Goal: Information Seeking & Learning: Learn about a topic

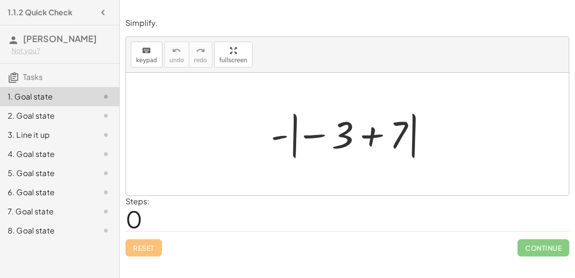
click at [303, 136] on div at bounding box center [351, 134] width 170 height 53
click at [367, 132] on div at bounding box center [351, 134] width 170 height 53
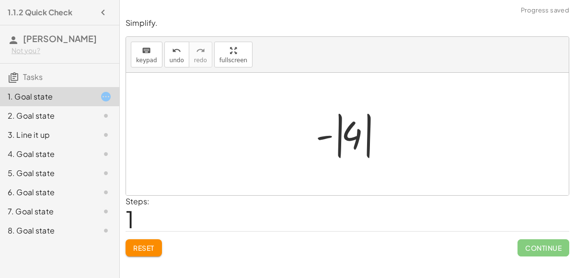
click at [333, 136] on div at bounding box center [351, 134] width 80 height 53
click at [328, 136] on div at bounding box center [351, 134] width 80 height 53
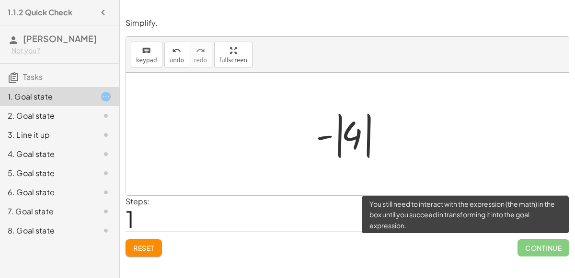
click at [530, 243] on span "Continue" at bounding box center [543, 247] width 52 height 17
click at [526, 246] on span "Continue" at bounding box center [543, 247] width 52 height 17
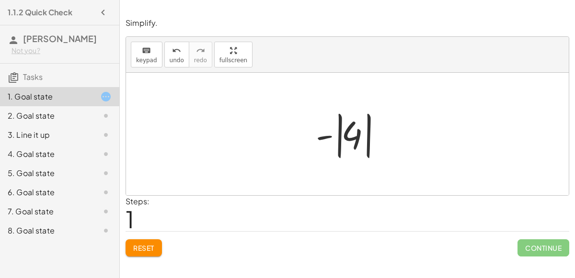
click at [336, 135] on div at bounding box center [351, 134] width 80 height 53
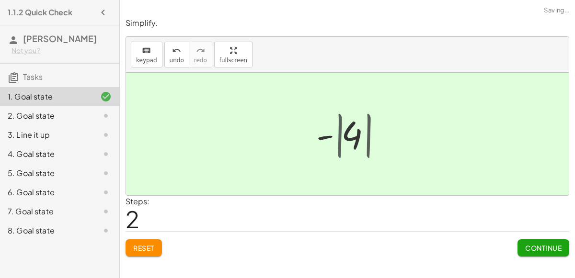
click at [336, 135] on div at bounding box center [350, 134] width 65 height 47
click at [548, 244] on span "Continue" at bounding box center [543, 248] width 36 height 9
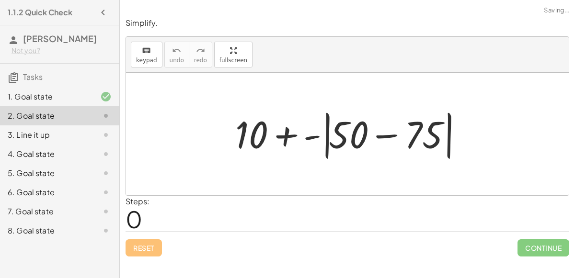
click at [379, 133] on div at bounding box center [350, 134] width 241 height 55
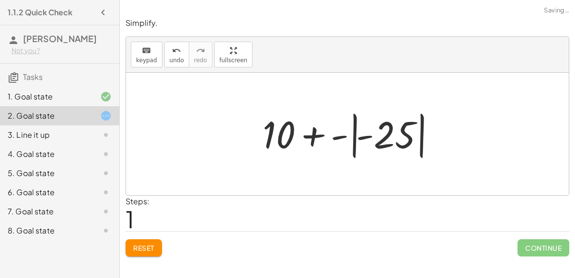
click at [341, 136] on div at bounding box center [351, 134] width 187 height 53
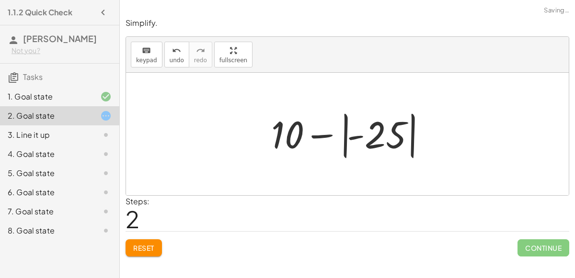
click at [321, 136] on div at bounding box center [350, 134] width 169 height 53
click at [359, 135] on div at bounding box center [350, 134] width 169 height 53
click at [344, 142] on div at bounding box center [350, 134] width 169 height 53
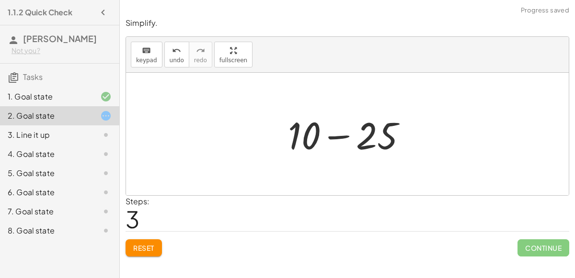
click at [377, 143] on div at bounding box center [351, 134] width 136 height 49
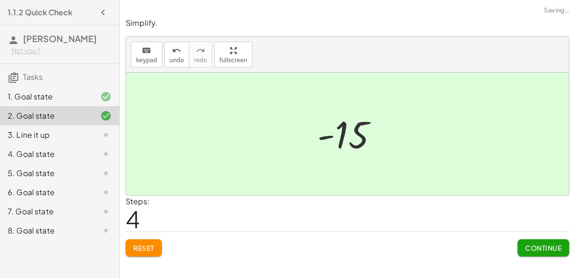
click at [545, 245] on span "Continue" at bounding box center [543, 248] width 36 height 9
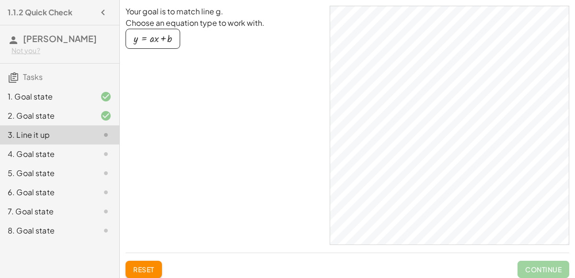
click at [159, 34] on div "button" at bounding box center [153, 39] width 38 height 11
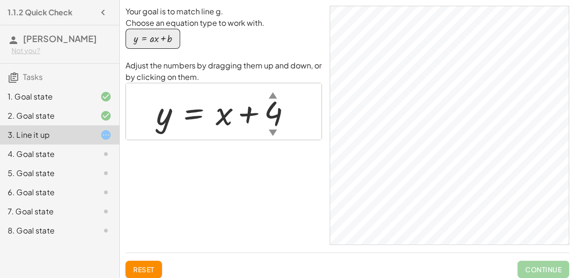
click at [73, 155] on div "4. Goal state" at bounding box center [46, 153] width 77 height 11
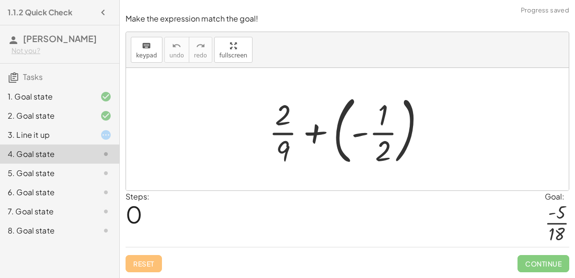
click at [347, 135] on div at bounding box center [351, 129] width 174 height 79
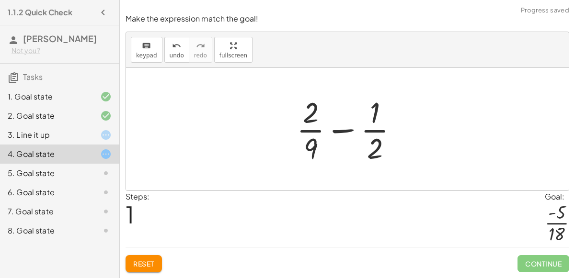
click at [340, 131] on div at bounding box center [351, 129] width 119 height 74
click at [305, 146] on div at bounding box center [351, 129] width 119 height 74
click at [310, 109] on div at bounding box center [351, 129] width 119 height 74
click at [375, 130] on div at bounding box center [351, 129] width 119 height 74
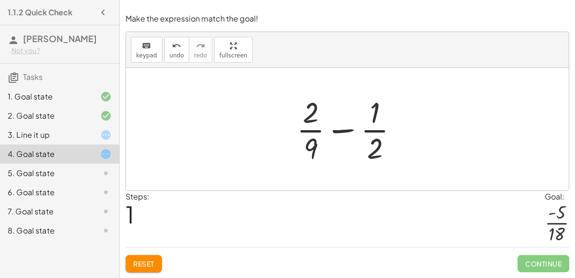
click at [152, 261] on span "Reset" at bounding box center [143, 264] width 21 height 9
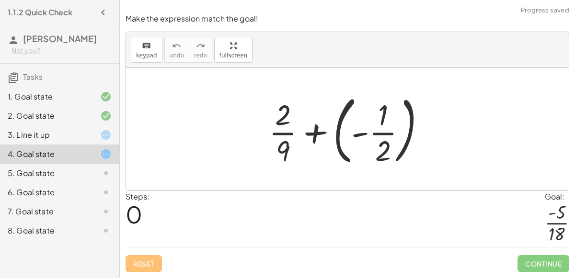
click at [321, 133] on div at bounding box center [351, 129] width 174 height 79
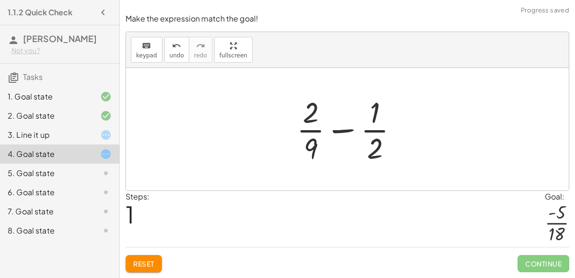
click at [126, 260] on button "Reset" at bounding box center [143, 263] width 36 height 17
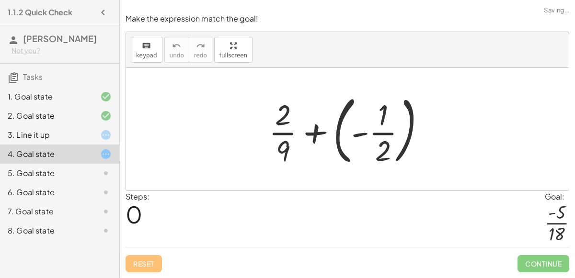
click at [367, 147] on div at bounding box center [351, 129] width 174 height 79
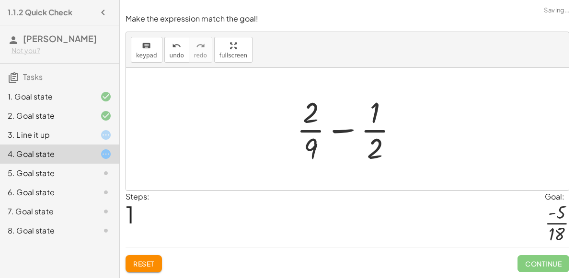
click at [344, 132] on div at bounding box center [351, 129] width 119 height 74
click at [315, 120] on div at bounding box center [351, 129] width 119 height 74
click at [308, 144] on div at bounding box center [351, 129] width 119 height 74
click at [374, 154] on div at bounding box center [351, 129] width 119 height 74
click at [372, 106] on div at bounding box center [351, 129] width 119 height 74
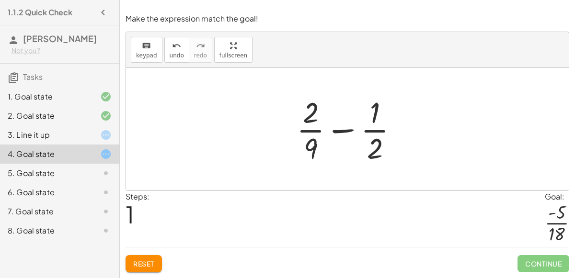
click at [345, 130] on div at bounding box center [351, 129] width 119 height 74
click at [345, 130] on div at bounding box center [351, 129] width 162 height 74
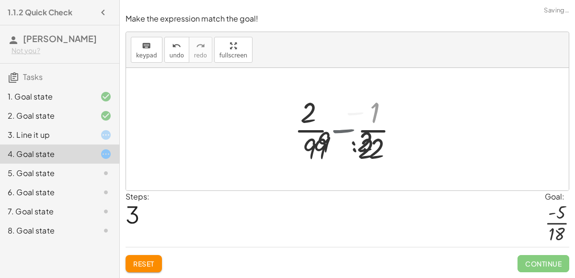
click at [345, 130] on div at bounding box center [351, 129] width 118 height 74
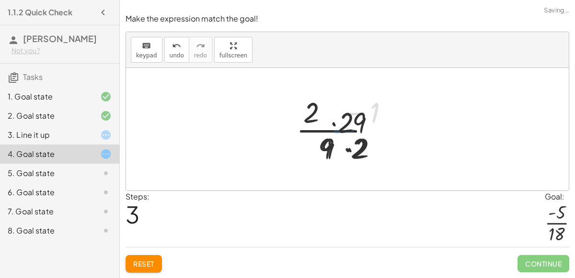
click at [345, 130] on div at bounding box center [351, 129] width 118 height 74
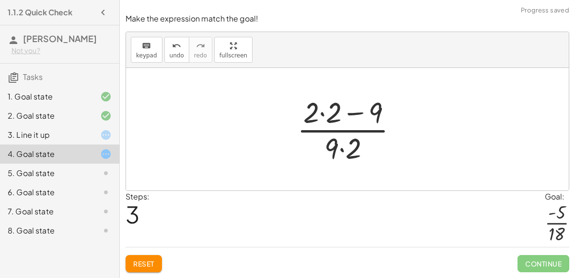
click at [136, 264] on span "Reset" at bounding box center [143, 264] width 21 height 9
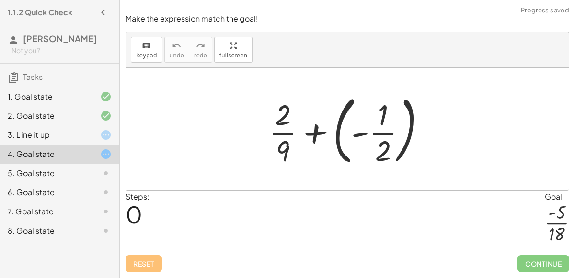
click at [322, 134] on div at bounding box center [351, 129] width 174 height 79
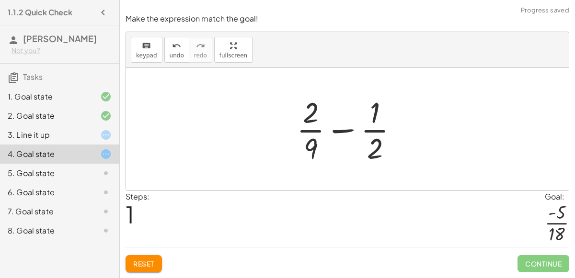
click at [342, 128] on div at bounding box center [351, 129] width 119 height 74
click at [309, 117] on div at bounding box center [351, 129] width 119 height 74
click at [376, 155] on div at bounding box center [351, 129] width 119 height 74
click at [309, 153] on div at bounding box center [351, 129] width 119 height 74
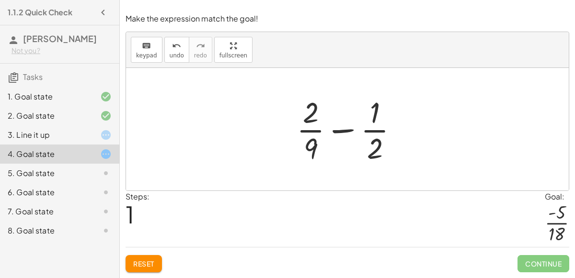
click at [374, 114] on div at bounding box center [351, 129] width 119 height 74
click at [345, 133] on div at bounding box center [351, 129] width 119 height 74
click at [305, 104] on div at bounding box center [351, 129] width 119 height 74
click at [309, 137] on div at bounding box center [351, 129] width 119 height 74
click at [314, 132] on div at bounding box center [351, 129] width 119 height 74
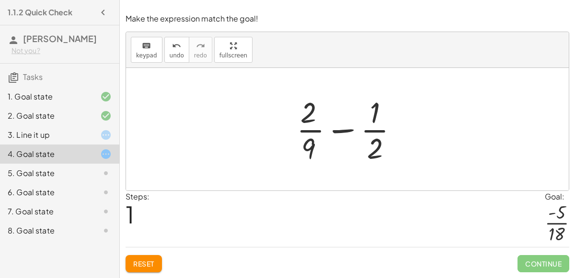
click at [314, 132] on div at bounding box center [351, 129] width 119 height 74
click at [375, 127] on div at bounding box center [351, 129] width 119 height 74
click at [343, 131] on div at bounding box center [351, 129] width 119 height 74
click at [313, 143] on div at bounding box center [351, 129] width 119 height 74
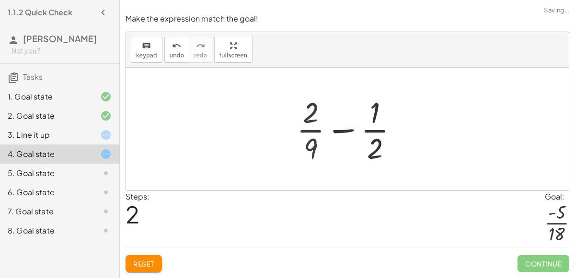
click at [313, 143] on div at bounding box center [351, 129] width 194 height 74
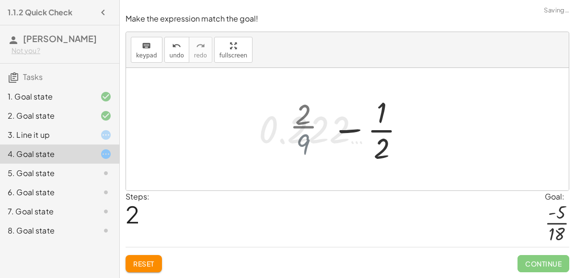
click at [313, 143] on div at bounding box center [351, 129] width 194 height 74
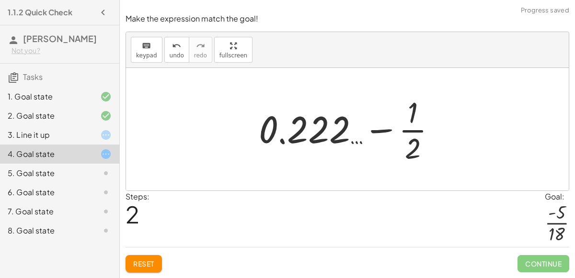
click at [309, 135] on div at bounding box center [351, 129] width 194 height 74
click at [281, 140] on div at bounding box center [351, 129] width 194 height 74
click at [372, 123] on div at bounding box center [351, 129] width 194 height 74
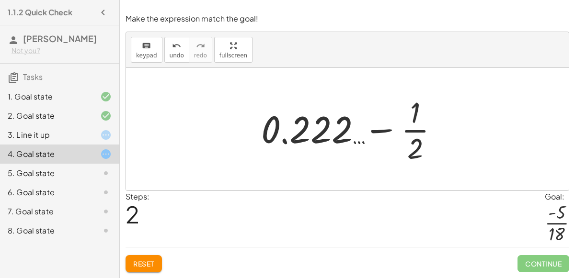
click at [375, 132] on div at bounding box center [351, 129] width 194 height 74
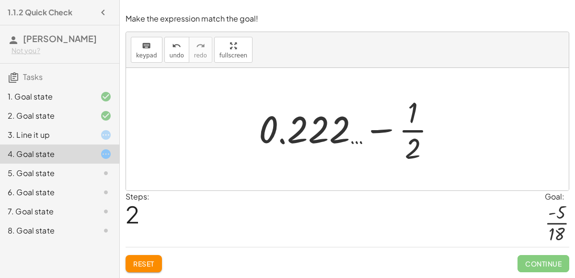
click at [407, 142] on div at bounding box center [351, 129] width 194 height 74
click at [407, 127] on div at bounding box center [351, 129] width 194 height 74
click at [136, 265] on span "Reset" at bounding box center [143, 264] width 21 height 9
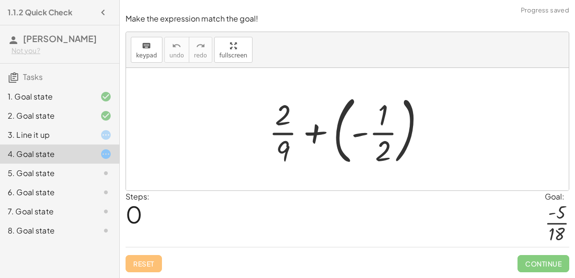
click at [311, 141] on div at bounding box center [351, 129] width 174 height 79
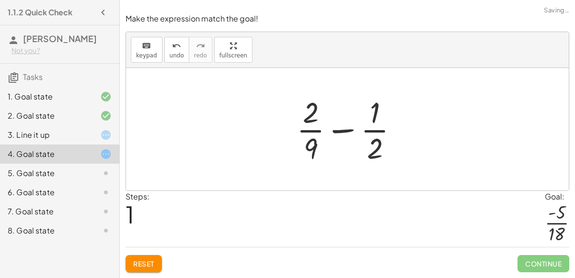
click at [371, 144] on div at bounding box center [351, 129] width 119 height 74
click at [329, 150] on div at bounding box center [351, 129] width 119 height 74
click at [348, 102] on div at bounding box center [351, 129] width 119 height 74
click at [374, 117] on div at bounding box center [351, 129] width 119 height 74
click at [305, 112] on div at bounding box center [351, 129] width 119 height 74
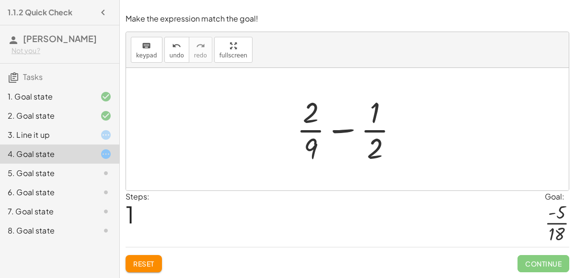
click at [310, 144] on div at bounding box center [351, 129] width 119 height 74
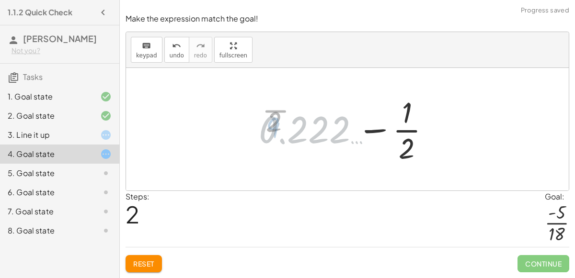
click at [311, 141] on div at bounding box center [351, 129] width 194 height 74
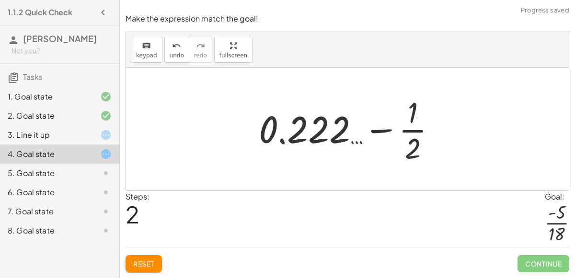
click at [148, 268] on button "Reset" at bounding box center [143, 263] width 36 height 17
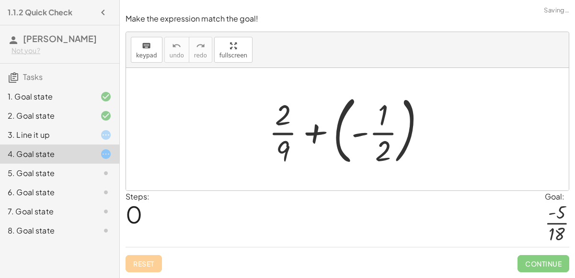
click at [148, 268] on div "Reset Continue" at bounding box center [346, 259] width 443 height 25
click at [344, 133] on div at bounding box center [351, 129] width 174 height 79
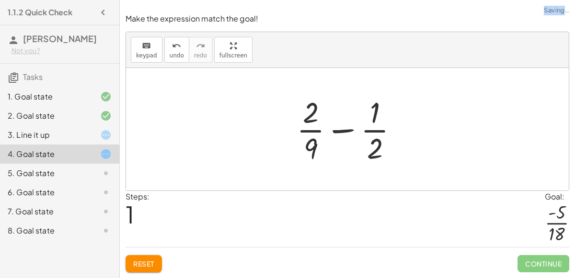
click at [373, 118] on div at bounding box center [351, 129] width 119 height 74
click at [373, 123] on div at bounding box center [351, 129] width 119 height 74
click at [373, 152] on div at bounding box center [351, 129] width 119 height 74
drag, startPoint x: 373, startPoint y: 152, endPoint x: 353, endPoint y: 152, distance: 19.2
click at [353, 152] on div at bounding box center [351, 129] width 119 height 74
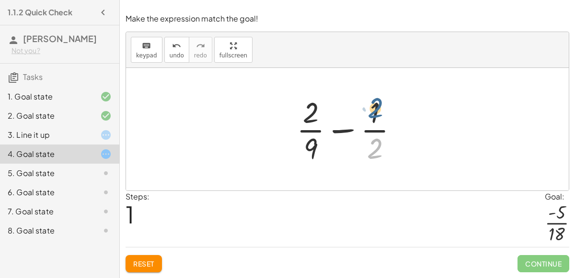
drag, startPoint x: 377, startPoint y: 149, endPoint x: 386, endPoint y: 111, distance: 39.2
click at [386, 111] on div at bounding box center [351, 129] width 119 height 74
drag, startPoint x: 373, startPoint y: 117, endPoint x: 317, endPoint y: 152, distance: 65.6
click at [317, 152] on div at bounding box center [351, 129] width 119 height 74
drag, startPoint x: 311, startPoint y: 146, endPoint x: 324, endPoint y: 105, distance: 42.1
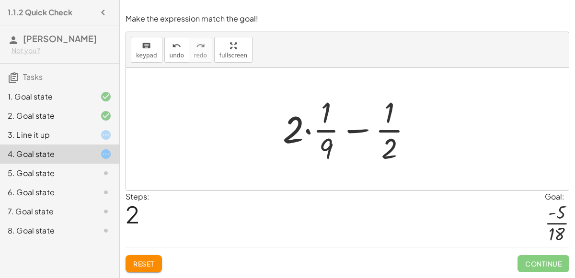
click at [357, 133] on div at bounding box center [351, 129] width 147 height 74
click at [308, 132] on div at bounding box center [351, 129] width 147 height 74
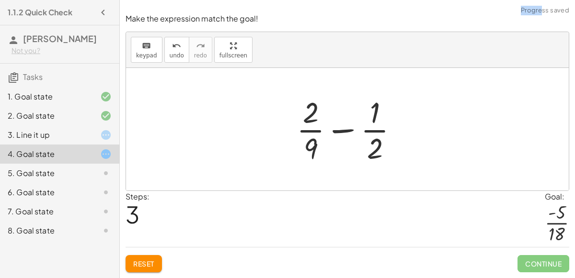
click at [373, 153] on div at bounding box center [351, 129] width 119 height 74
click at [359, 154] on div at bounding box center [351, 129] width 119 height 74
click at [131, 263] on button "Reset" at bounding box center [143, 263] width 36 height 17
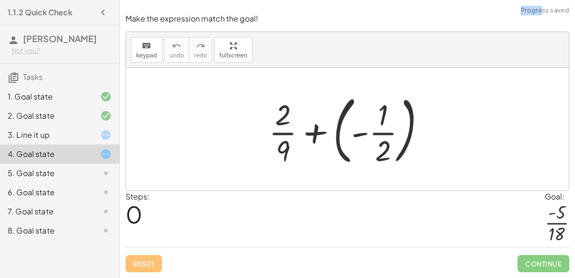
click at [318, 137] on div at bounding box center [351, 129] width 174 height 79
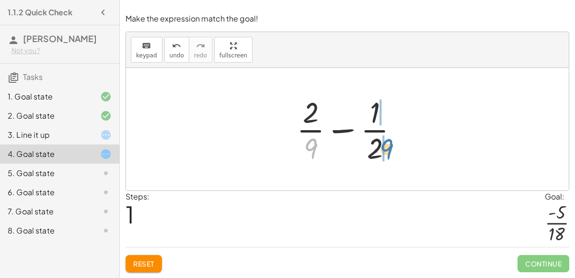
drag, startPoint x: 314, startPoint y: 147, endPoint x: 387, endPoint y: 147, distance: 72.8
click at [387, 147] on div at bounding box center [351, 129] width 119 height 74
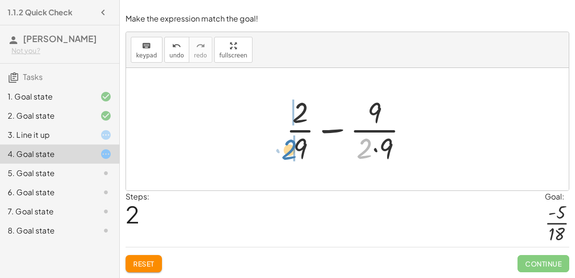
drag, startPoint x: 362, startPoint y: 150, endPoint x: 287, endPoint y: 151, distance: 74.7
click at [287, 151] on div at bounding box center [350, 129] width 139 height 74
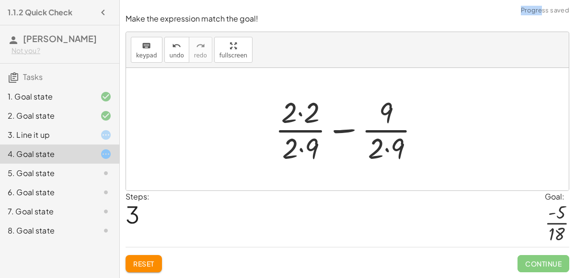
click at [297, 116] on div at bounding box center [351, 129] width 162 height 74
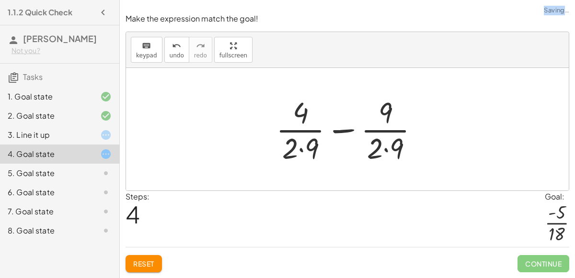
click at [301, 148] on div at bounding box center [351, 129] width 160 height 74
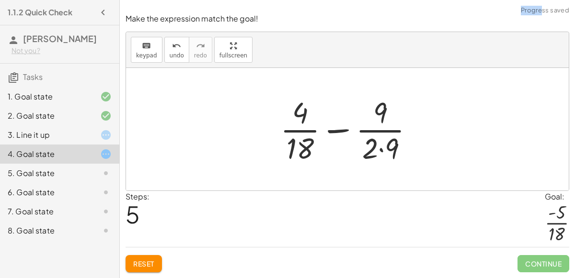
click at [379, 151] on div at bounding box center [350, 129] width 151 height 74
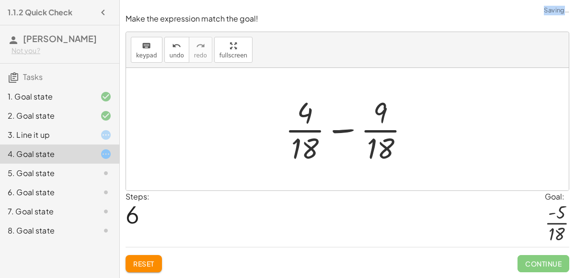
click at [340, 132] on div at bounding box center [350, 129] width 141 height 74
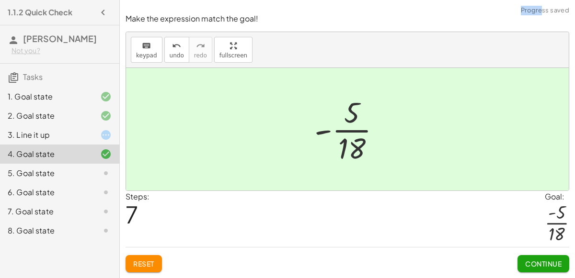
click at [539, 263] on span "Continue" at bounding box center [543, 264] width 36 height 9
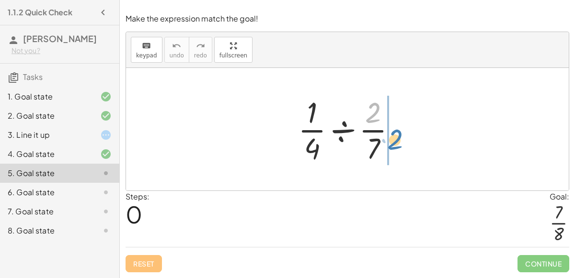
drag, startPoint x: 374, startPoint y: 114, endPoint x: 391, endPoint y: 143, distance: 33.1
click at [391, 143] on div at bounding box center [350, 129] width 115 height 74
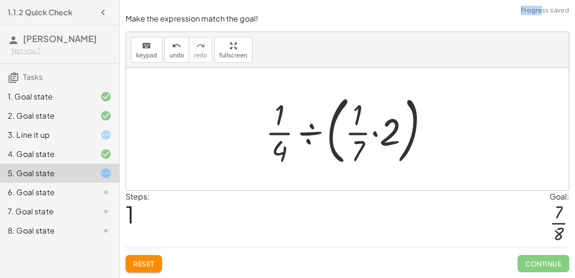
click at [374, 136] on div at bounding box center [351, 129] width 181 height 79
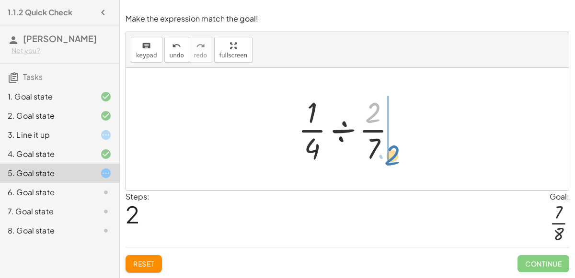
drag, startPoint x: 371, startPoint y: 122, endPoint x: 389, endPoint y: 164, distance: 45.7
click at [389, 164] on div at bounding box center [350, 129] width 115 height 74
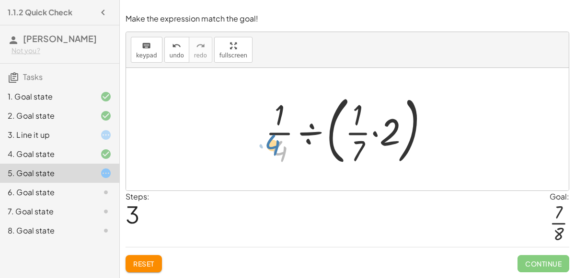
drag, startPoint x: 278, startPoint y: 146, endPoint x: 272, endPoint y: 138, distance: 9.8
click at [272, 138] on div at bounding box center [351, 129] width 181 height 79
click at [134, 265] on span "Reset" at bounding box center [143, 264] width 21 height 9
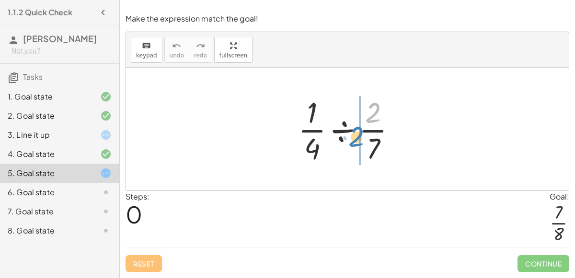
drag, startPoint x: 374, startPoint y: 114, endPoint x: 357, endPoint y: 138, distance: 29.2
click at [357, 138] on div at bounding box center [350, 129] width 115 height 74
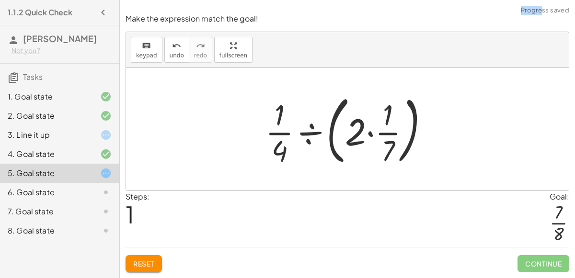
click at [366, 131] on div at bounding box center [351, 129] width 181 height 79
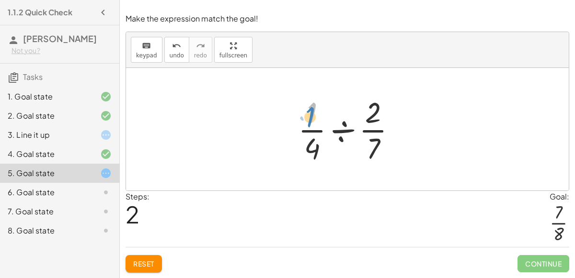
drag, startPoint x: 310, startPoint y: 115, endPoint x: 303, endPoint y: 121, distance: 8.5
click at [303, 121] on div at bounding box center [350, 129] width 115 height 74
drag, startPoint x: 309, startPoint y: 148, endPoint x: 300, endPoint y: 142, distance: 10.6
click at [300, 142] on div at bounding box center [350, 129] width 115 height 74
drag, startPoint x: 372, startPoint y: 112, endPoint x: 375, endPoint y: 107, distance: 5.6
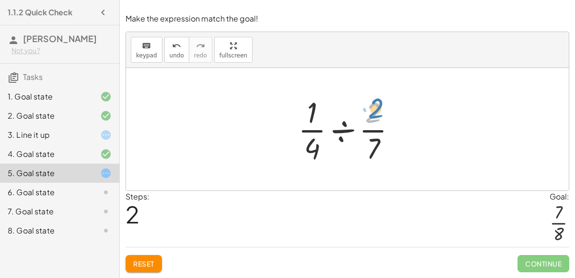
click at [375, 107] on div at bounding box center [350, 129] width 115 height 74
drag, startPoint x: 371, startPoint y: 143, endPoint x: 346, endPoint y: 116, distance: 36.3
click at [346, 116] on div at bounding box center [350, 129] width 115 height 74
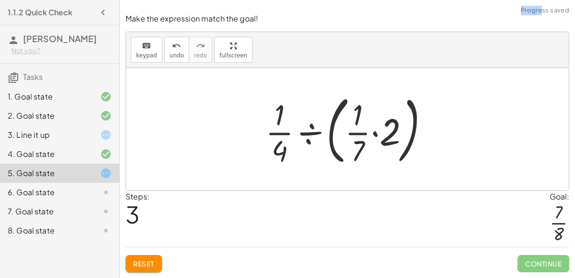
click at [145, 254] on div "Reset Continue" at bounding box center [346, 259] width 443 height 25
click at [146, 264] on span "Reset" at bounding box center [143, 264] width 21 height 9
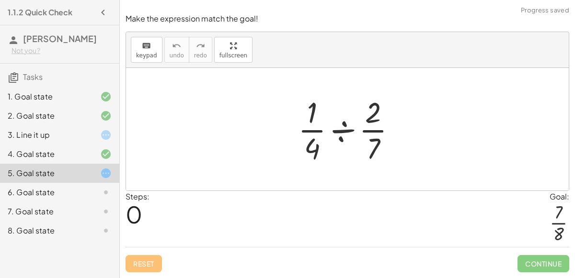
click at [146, 264] on div "Reset Continue" at bounding box center [346, 259] width 443 height 25
click at [144, 260] on div "Reset Continue" at bounding box center [346, 259] width 443 height 25
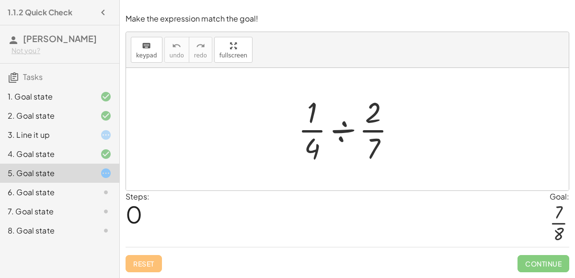
click at [144, 260] on div "Reset Continue" at bounding box center [346, 259] width 443 height 25
click at [367, 143] on div at bounding box center [350, 129] width 115 height 74
click at [368, 135] on div at bounding box center [350, 129] width 115 height 74
click at [340, 130] on div at bounding box center [350, 129] width 115 height 74
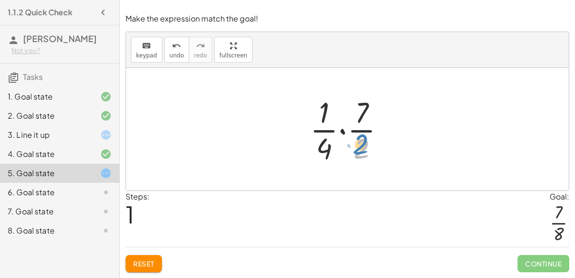
click at [359, 144] on div at bounding box center [351, 129] width 92 height 74
click at [366, 151] on div at bounding box center [351, 129] width 92 height 74
click at [358, 154] on div at bounding box center [351, 129] width 92 height 74
click at [334, 154] on div at bounding box center [351, 129] width 92 height 74
drag, startPoint x: 327, startPoint y: 153, endPoint x: 370, endPoint y: 153, distance: 42.6
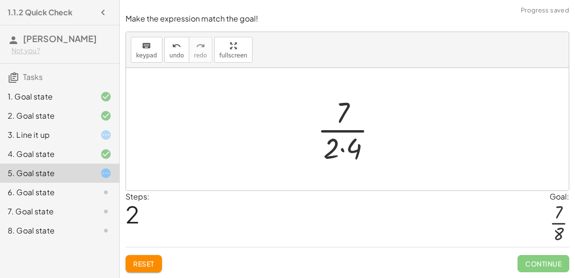
click at [337, 150] on div at bounding box center [350, 129] width 77 height 74
click at [342, 152] on div at bounding box center [350, 129] width 77 height 74
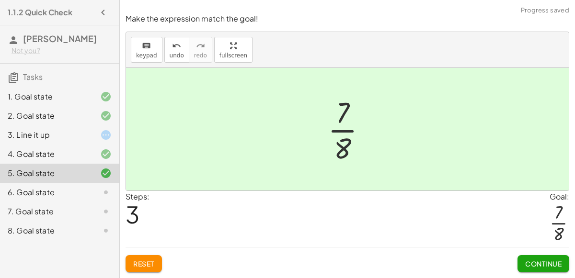
click at [527, 259] on button "Continue" at bounding box center [543, 263] width 52 height 17
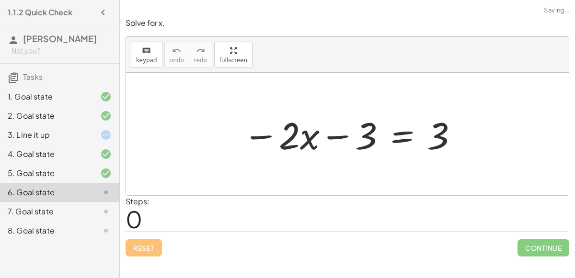
click at [336, 131] on div at bounding box center [351, 134] width 226 height 49
click at [262, 136] on div at bounding box center [351, 134] width 226 height 49
click at [340, 136] on div at bounding box center [351, 134] width 226 height 49
click at [401, 136] on div at bounding box center [351, 134] width 226 height 49
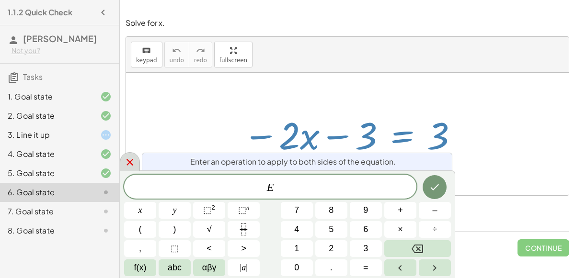
click at [129, 159] on icon at bounding box center [129, 162] width 11 height 11
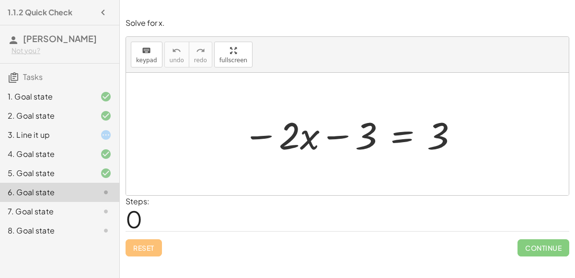
click at [389, 137] on div at bounding box center [351, 134] width 226 height 49
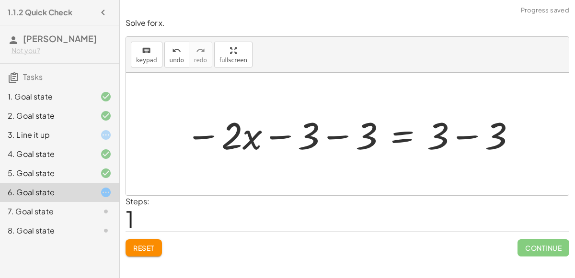
click at [339, 138] on div at bounding box center [351, 134] width 341 height 49
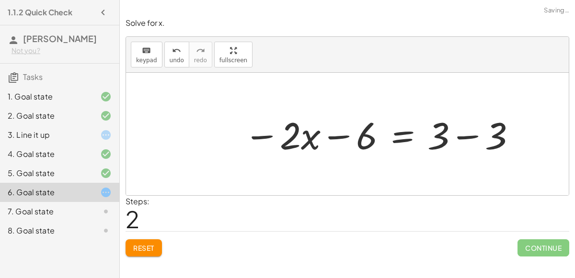
click at [461, 138] on div at bounding box center [380, 134] width 283 height 49
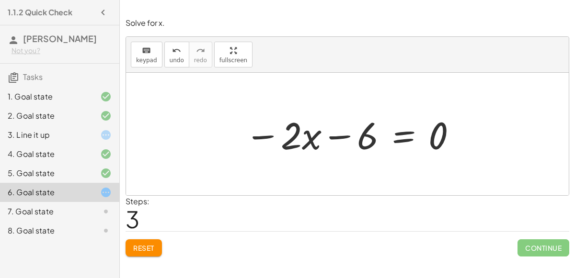
click at [322, 137] on div at bounding box center [351, 134] width 222 height 49
drag, startPoint x: 295, startPoint y: 143, endPoint x: 377, endPoint y: 150, distance: 82.2
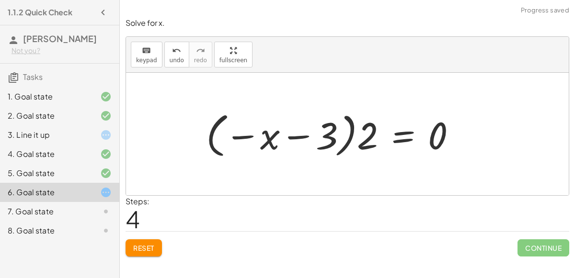
click at [246, 134] on div at bounding box center [334, 134] width 267 height 53
click at [298, 145] on div at bounding box center [334, 134] width 267 height 53
click at [392, 134] on div at bounding box center [334, 134] width 267 height 53
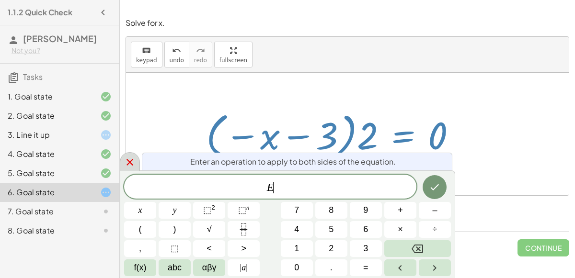
click at [125, 159] on icon at bounding box center [129, 162] width 11 height 11
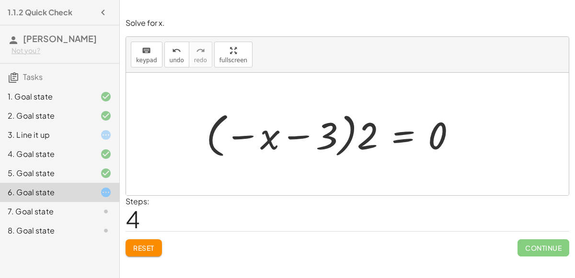
click at [149, 242] on button "Reset" at bounding box center [143, 247] width 36 height 17
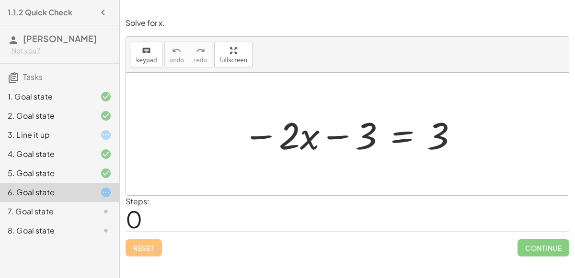
click at [298, 138] on div at bounding box center [351, 134] width 226 height 49
click at [327, 133] on div at bounding box center [351, 134] width 226 height 49
click at [399, 135] on div at bounding box center [351, 134] width 226 height 49
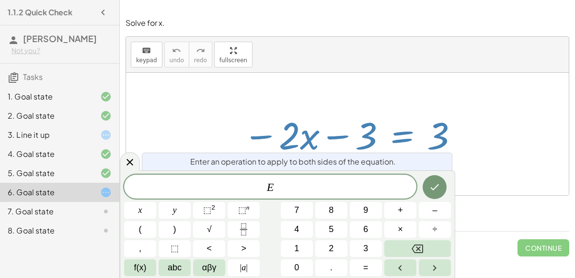
click at [399, 135] on div at bounding box center [351, 134] width 226 height 49
click at [133, 158] on icon at bounding box center [129, 162] width 11 height 11
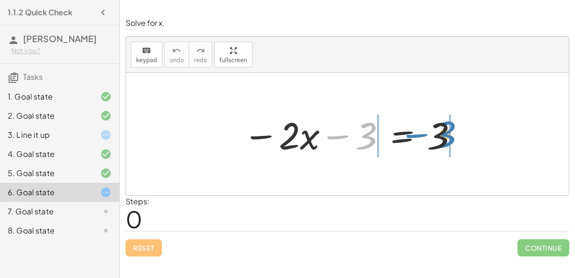
drag, startPoint x: 363, startPoint y: 142, endPoint x: 442, endPoint y: 141, distance: 79.0
click at [442, 141] on div at bounding box center [351, 134] width 226 height 49
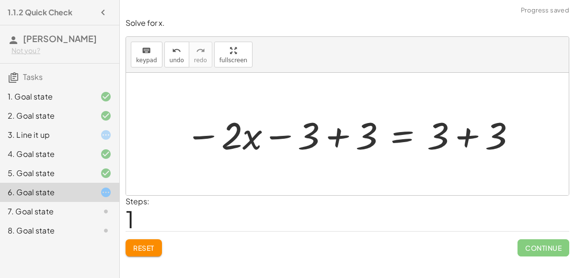
click at [465, 136] on div at bounding box center [351, 134] width 341 height 49
click at [339, 134] on div at bounding box center [322, 134] width 283 height 49
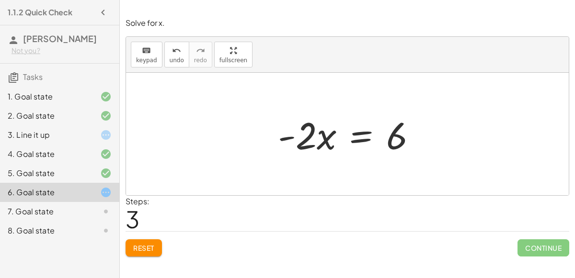
click at [359, 136] on div at bounding box center [351, 134] width 156 height 49
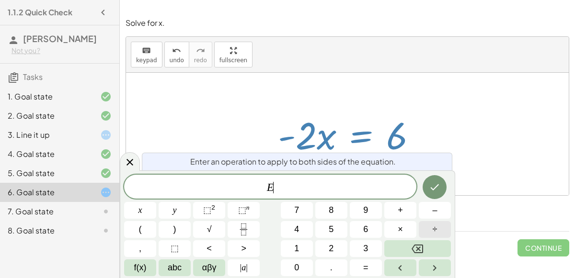
click at [423, 222] on button "÷" at bounding box center [435, 229] width 32 height 17
click at [431, 206] on button "–" at bounding box center [435, 210] width 32 height 17
click at [338, 254] on button "2" at bounding box center [331, 248] width 32 height 17
click at [439, 195] on button "Done" at bounding box center [434, 187] width 24 height 24
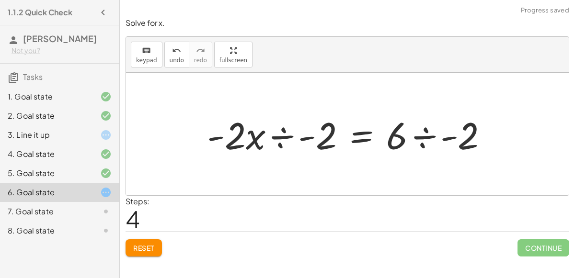
click at [283, 139] on div at bounding box center [351, 134] width 298 height 49
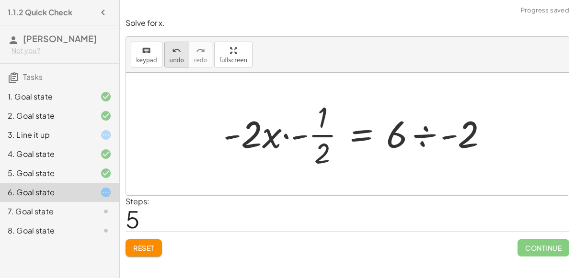
click at [165, 55] on button "undo undo" at bounding box center [176, 55] width 25 height 26
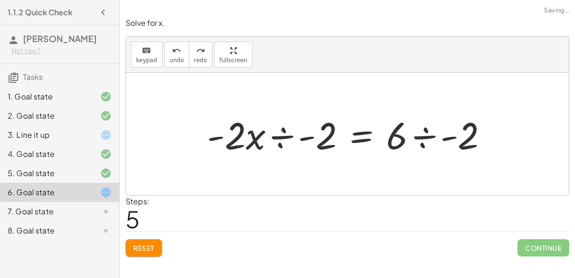
click at [423, 136] on div at bounding box center [351, 134] width 298 height 49
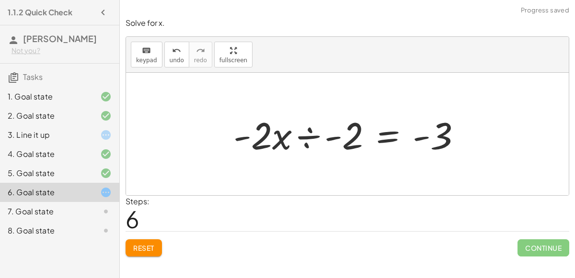
click at [306, 138] on div at bounding box center [350, 134] width 245 height 49
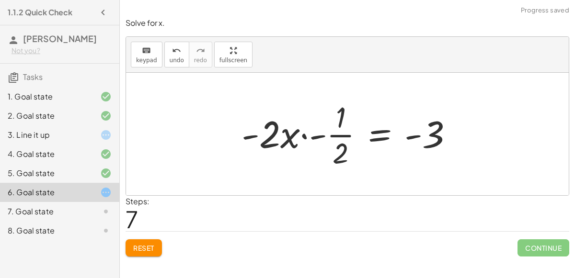
click at [318, 135] on div at bounding box center [351, 134] width 229 height 74
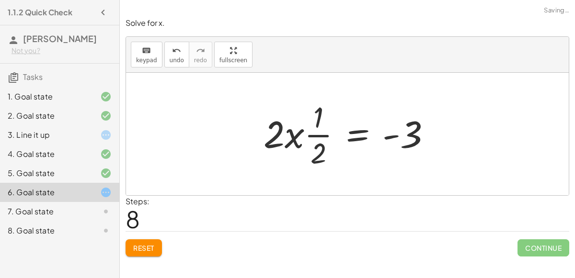
click at [317, 137] on div at bounding box center [351, 134] width 184 height 74
click at [292, 138] on div at bounding box center [351, 134] width 184 height 74
click at [170, 61] on span "undo" at bounding box center [177, 60] width 14 height 7
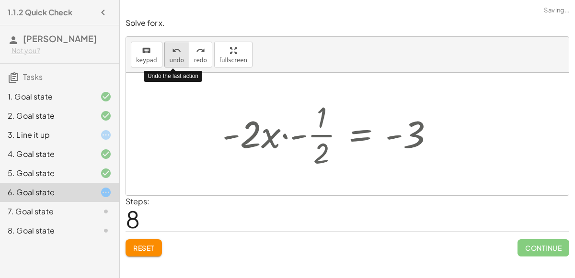
click at [170, 61] on span "undo" at bounding box center [177, 60] width 14 height 7
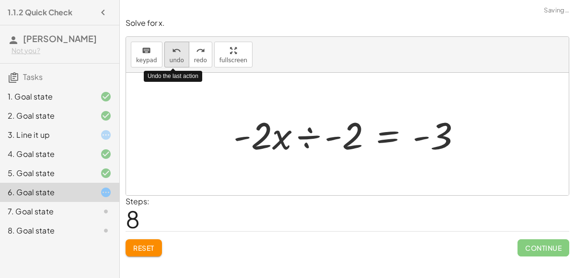
click at [170, 61] on span "undo" at bounding box center [177, 60] width 14 height 7
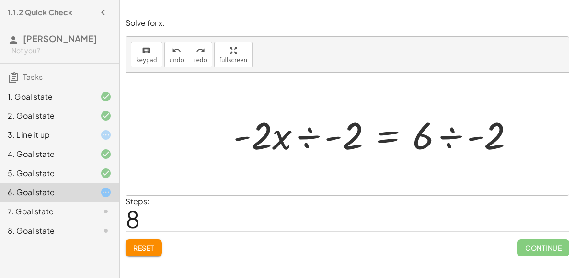
click at [351, 136] on div at bounding box center [377, 134] width 298 height 49
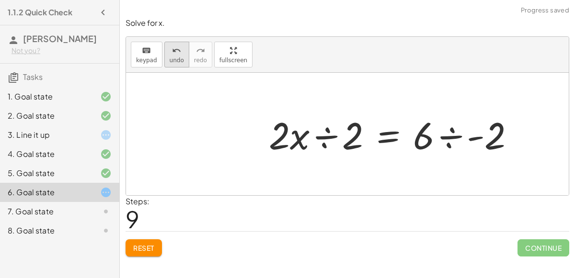
click at [170, 50] on div "undo" at bounding box center [177, 50] width 14 height 11
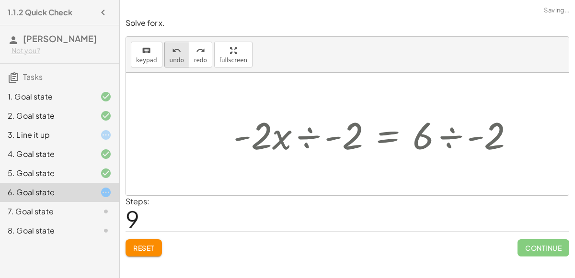
click at [170, 50] on div "undo" at bounding box center [177, 50] width 14 height 11
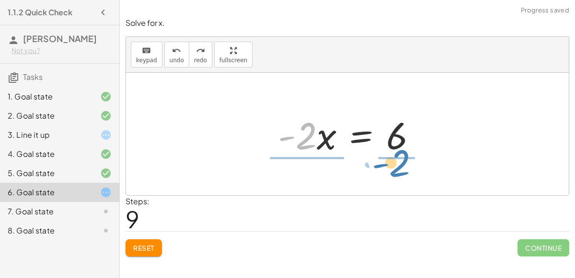
drag, startPoint x: 314, startPoint y: 134, endPoint x: 409, endPoint y: 159, distance: 98.7
click at [409, 159] on div "− · 2 · x − 3 = 3 − · 2 · x − 3 + 3 = + 3 + 3 − · 2 · x − 3 + 3 = 6 − · 2 · x +…" at bounding box center [347, 134] width 168 height 54
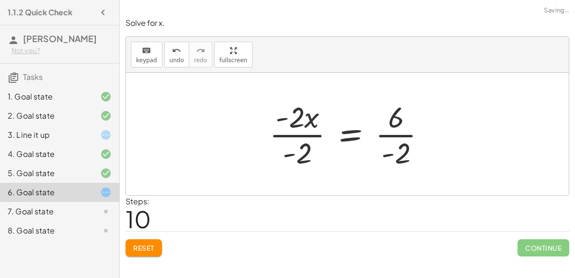
click at [297, 130] on div at bounding box center [351, 134] width 174 height 74
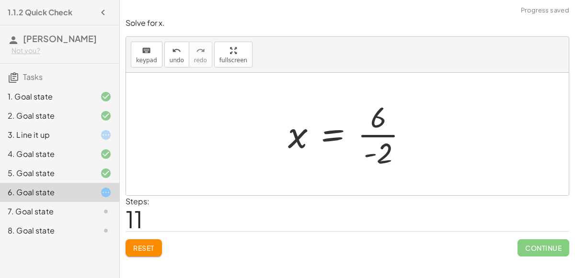
click at [385, 139] on div at bounding box center [351, 134] width 137 height 74
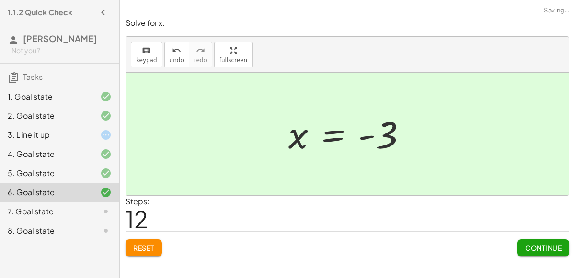
click at [531, 242] on button "Continue" at bounding box center [543, 247] width 52 height 17
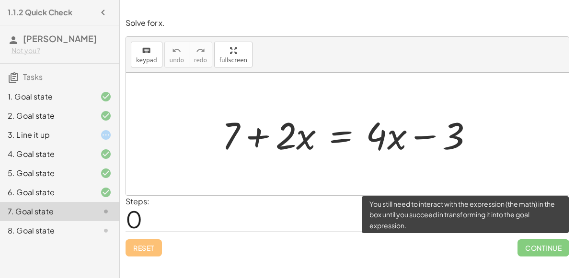
click at [531, 242] on span "Continue" at bounding box center [543, 247] width 52 height 17
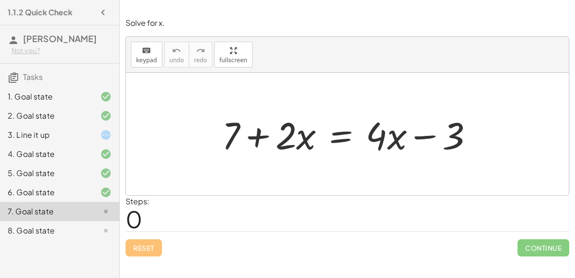
click at [261, 141] on div at bounding box center [351, 134] width 269 height 49
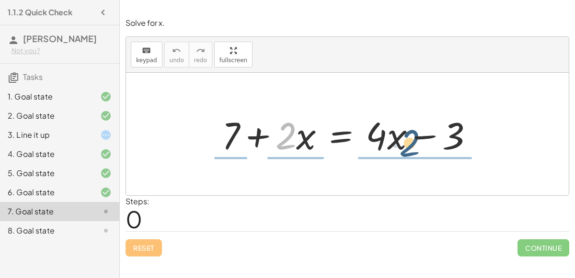
drag, startPoint x: 288, startPoint y: 136, endPoint x: 414, endPoint y: 142, distance: 126.6
click at [414, 142] on div at bounding box center [351, 134] width 269 height 49
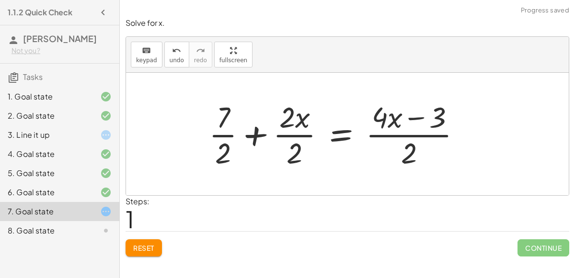
click at [403, 123] on div at bounding box center [338, 134] width 269 height 74
click at [265, 128] on div at bounding box center [338, 134] width 269 height 74
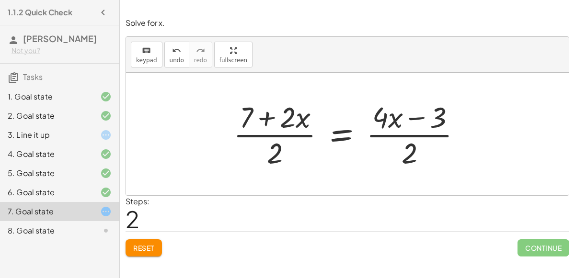
click at [404, 113] on div at bounding box center [350, 134] width 245 height 74
click at [240, 116] on div at bounding box center [350, 134] width 245 height 74
click at [170, 62] on span "undo" at bounding box center [177, 60] width 14 height 7
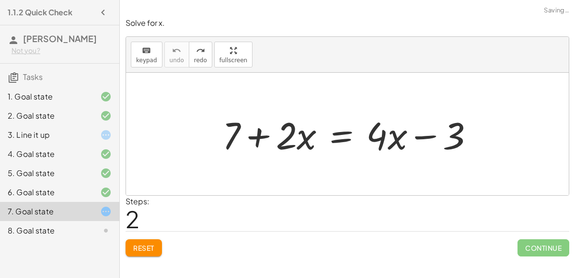
click at [140, 250] on span "Reset" at bounding box center [143, 248] width 21 height 9
click at [230, 137] on div at bounding box center [351, 134] width 269 height 49
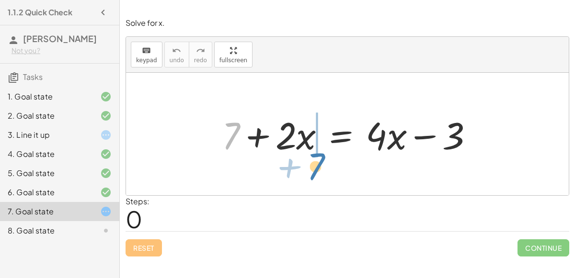
drag, startPoint x: 229, startPoint y: 135, endPoint x: 314, endPoint y: 166, distance: 90.1
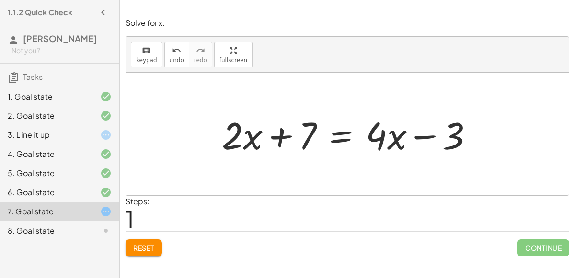
click at [138, 248] on span "Reset" at bounding box center [143, 248] width 21 height 9
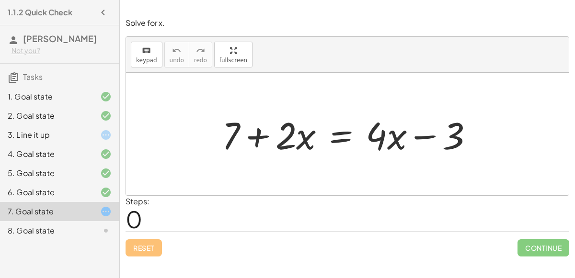
click at [423, 138] on div at bounding box center [351, 134] width 269 height 49
drag, startPoint x: 224, startPoint y: 138, endPoint x: 440, endPoint y: 134, distance: 216.0
click at [440, 134] on div at bounding box center [351, 134] width 269 height 49
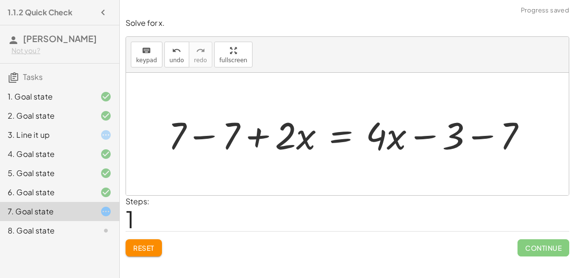
click at [487, 135] on div at bounding box center [350, 134] width 375 height 49
click at [193, 136] on div at bounding box center [329, 134] width 333 height 49
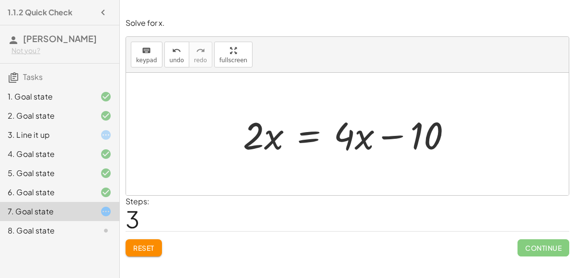
click at [305, 141] on div at bounding box center [351, 134] width 226 height 49
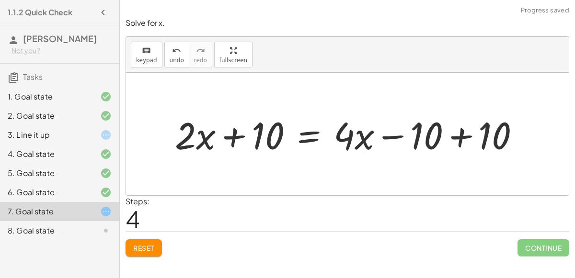
click at [458, 136] on div at bounding box center [351, 134] width 362 height 49
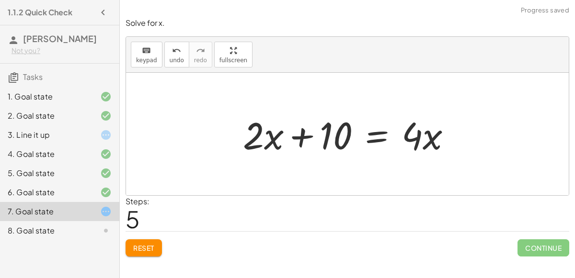
click at [298, 133] on div at bounding box center [351, 134] width 226 height 49
click at [165, 55] on button "undo undo" at bounding box center [176, 55] width 25 height 26
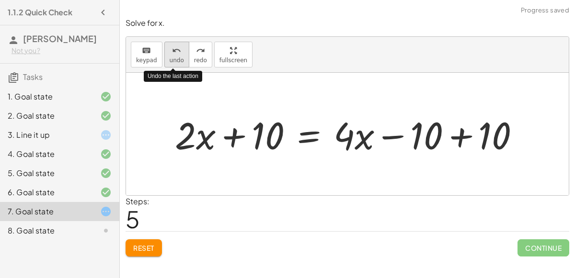
click at [178, 57] on span "undo" at bounding box center [177, 60] width 14 height 7
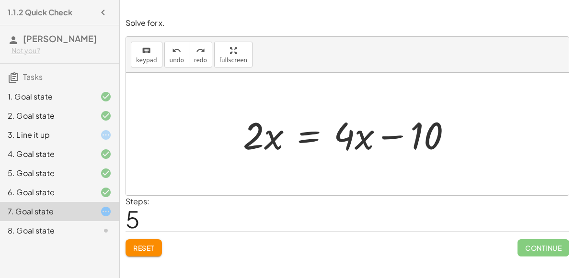
click at [310, 140] on div at bounding box center [351, 134] width 226 height 49
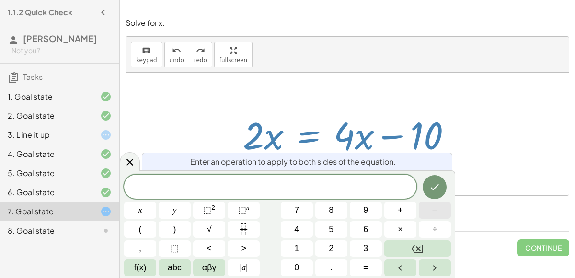
click at [437, 216] on button "–" at bounding box center [435, 210] width 32 height 17
click at [127, 157] on icon at bounding box center [129, 162] width 11 height 11
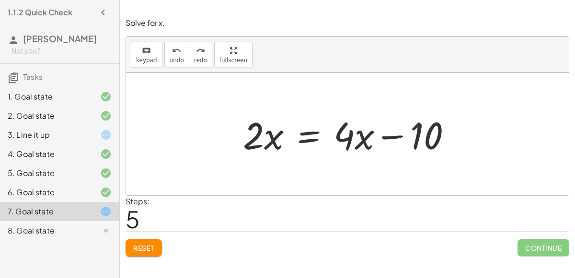
click at [272, 143] on div at bounding box center [351, 134] width 226 height 49
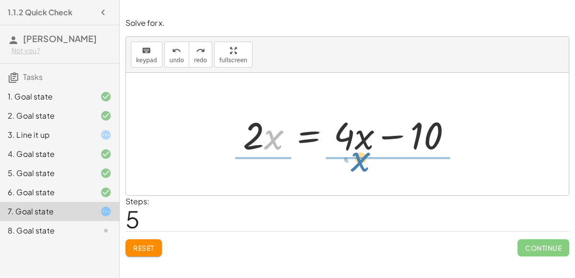
drag, startPoint x: 272, startPoint y: 143, endPoint x: 358, endPoint y: 165, distance: 89.1
click at [358, 165] on div "+ 7 + · 2 · x = + · 4 · x − 3 + 7 − 7 + · 2 · x = + · 4 · x − 3 − 7 + 7 − 7 + ·…" at bounding box center [347, 134] width 442 height 123
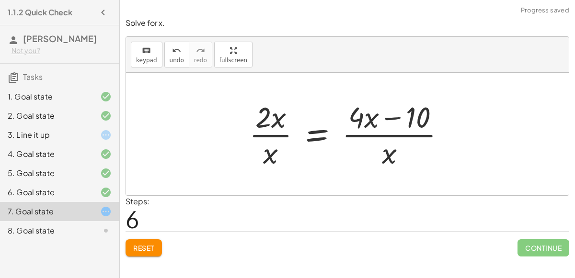
click at [393, 118] on div at bounding box center [350, 134] width 213 height 74
click at [164, 49] on button "undo undo" at bounding box center [176, 55] width 25 height 26
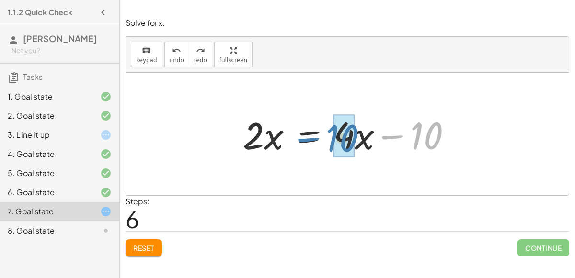
drag, startPoint x: 420, startPoint y: 140, endPoint x: 335, endPoint y: 143, distance: 84.3
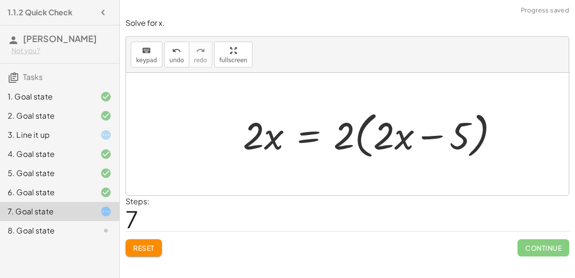
click at [375, 136] on div at bounding box center [374, 134] width 273 height 55
click at [357, 134] on div at bounding box center [374, 134] width 273 height 55
click at [431, 136] on div at bounding box center [374, 134] width 273 height 55
click at [297, 142] on div at bounding box center [374, 134] width 273 height 55
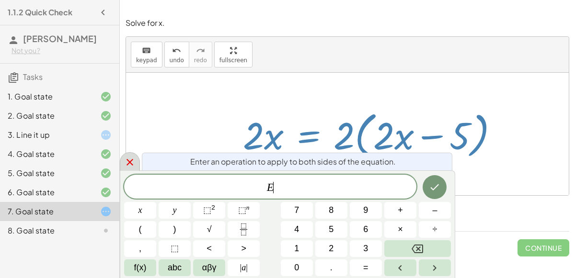
click at [123, 168] on div at bounding box center [130, 161] width 20 height 19
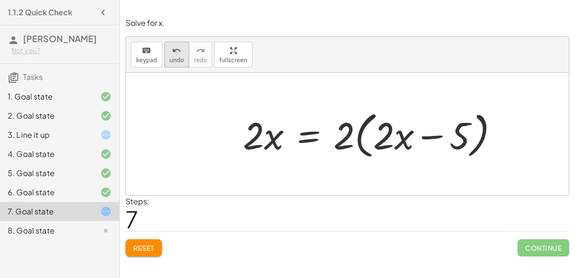
click at [177, 42] on button "undo undo" at bounding box center [176, 55] width 25 height 26
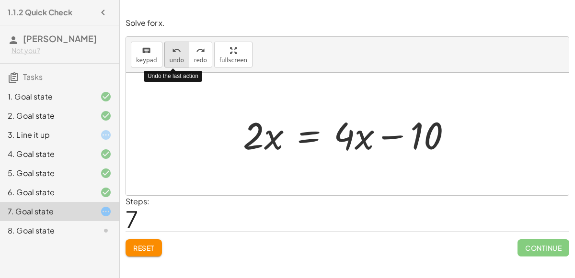
click at [166, 55] on button "undo undo" at bounding box center [176, 55] width 25 height 26
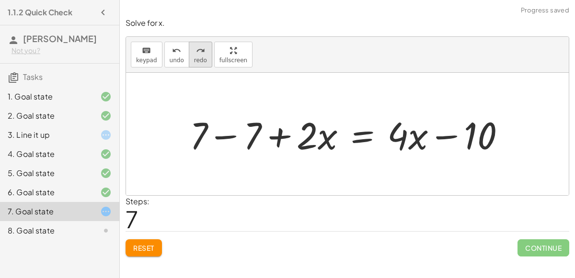
click at [202, 54] on button "redo redo" at bounding box center [200, 55] width 23 height 26
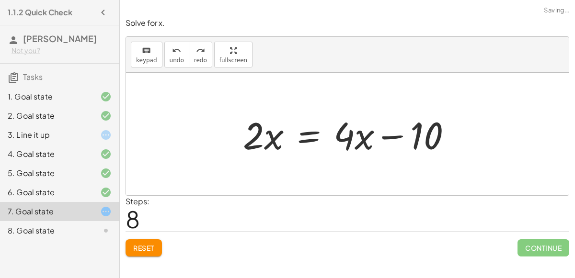
click at [262, 142] on div at bounding box center [351, 134] width 226 height 49
click at [383, 135] on div at bounding box center [351, 134] width 226 height 49
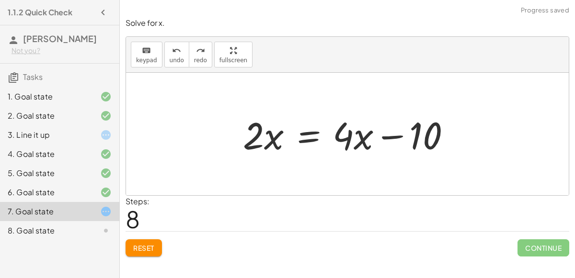
click at [383, 135] on div at bounding box center [351, 134] width 226 height 49
click at [101, 212] on icon at bounding box center [105, 211] width 11 height 11
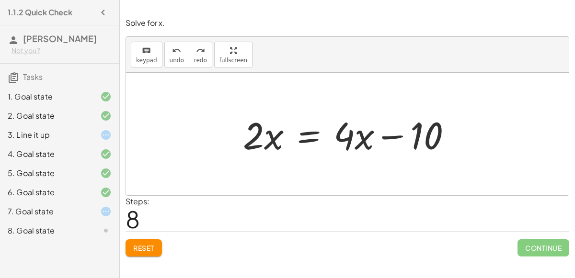
click at [102, 212] on icon at bounding box center [105, 211] width 11 height 11
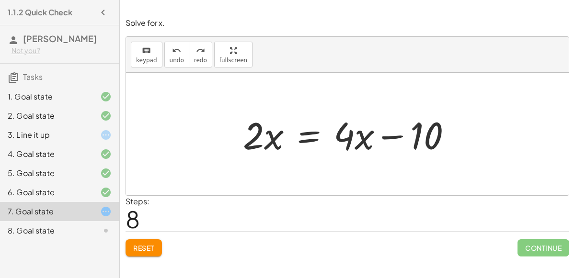
click at [92, 232] on div at bounding box center [98, 230] width 27 height 11
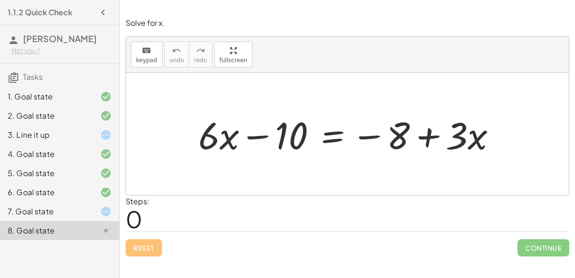
click at [259, 141] on div at bounding box center [350, 134] width 315 height 49
click at [357, 136] on div at bounding box center [350, 134] width 315 height 49
click at [421, 138] on div at bounding box center [350, 134] width 315 height 49
click at [78, 209] on div "7. Goal state" at bounding box center [46, 211] width 77 height 11
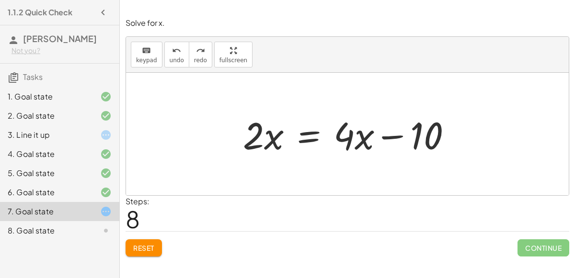
click at [149, 240] on button "Reset" at bounding box center [143, 247] width 36 height 17
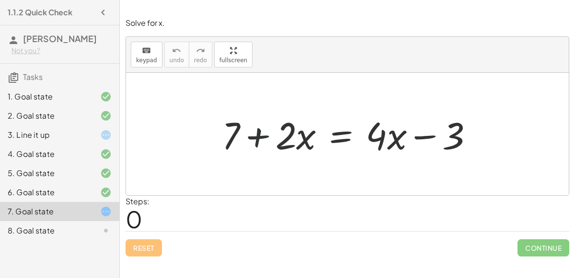
click at [250, 141] on div at bounding box center [351, 134] width 269 height 49
drag, startPoint x: 282, startPoint y: 137, endPoint x: 279, endPoint y: 143, distance: 6.2
click at [279, 143] on div at bounding box center [351, 134] width 269 height 49
click at [386, 132] on div at bounding box center [351, 134] width 269 height 49
click at [421, 136] on div at bounding box center [351, 134] width 269 height 49
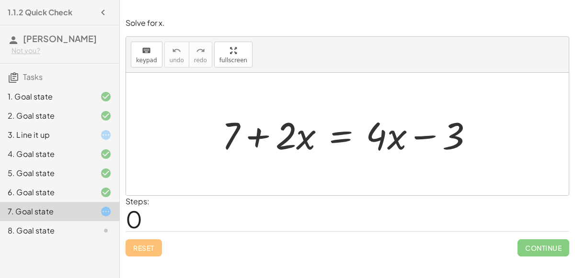
click at [262, 136] on div at bounding box center [351, 134] width 269 height 49
drag, startPoint x: 298, startPoint y: 139, endPoint x: 283, endPoint y: 135, distance: 15.6
click at [283, 135] on div at bounding box center [351, 134] width 269 height 49
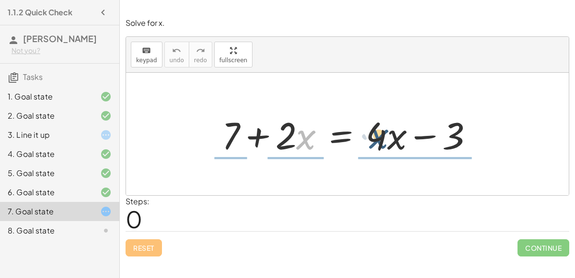
drag, startPoint x: 305, startPoint y: 140, endPoint x: 379, endPoint y: 140, distance: 74.7
click at [379, 140] on div at bounding box center [351, 134] width 269 height 49
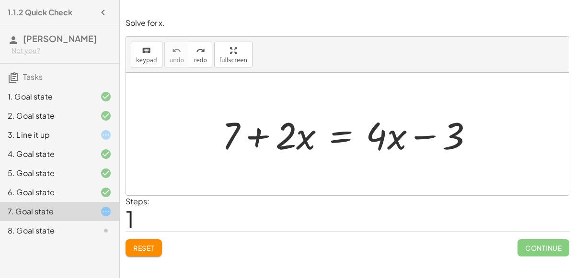
click at [14, 230] on div "8. Goal state" at bounding box center [46, 230] width 77 height 11
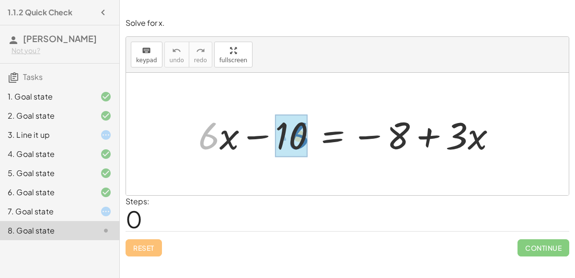
drag, startPoint x: 207, startPoint y: 137, endPoint x: 295, endPoint y: 137, distance: 87.6
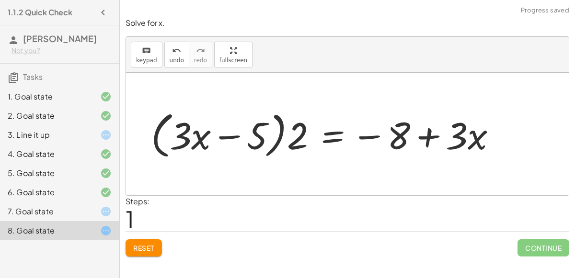
click at [272, 137] on div at bounding box center [327, 134] width 363 height 55
click at [222, 137] on div at bounding box center [327, 134] width 363 height 55
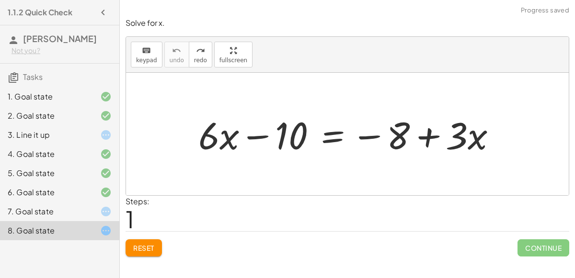
click at [153, 244] on span "Reset" at bounding box center [143, 248] width 21 height 9
click at [73, 206] on div "7. Goal state" at bounding box center [46, 211] width 77 height 11
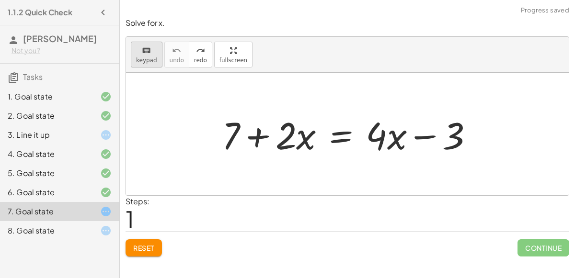
click at [142, 45] on icon "keyboard" at bounding box center [146, 50] width 9 height 11
click at [144, 56] on button "keyboard keypad" at bounding box center [147, 55] width 32 height 26
click at [141, 64] on button "keyboard keypad" at bounding box center [147, 55] width 32 height 26
click at [333, 137] on div at bounding box center [351, 134] width 269 height 49
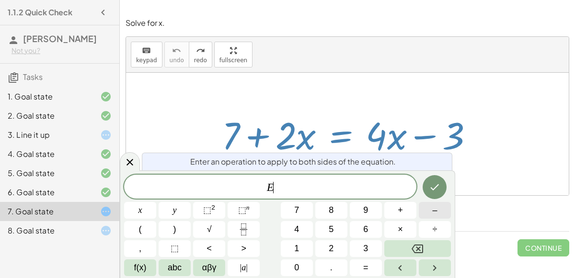
click at [429, 209] on button "–" at bounding box center [435, 210] width 32 height 17
click at [366, 244] on span "3" at bounding box center [365, 248] width 5 height 13
click at [436, 182] on icon "Done" at bounding box center [434, 187] width 11 height 11
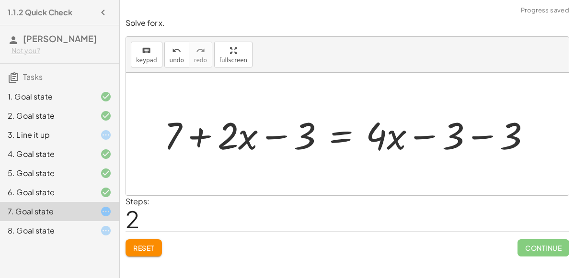
click at [280, 135] on div at bounding box center [351, 134] width 384 height 49
drag, startPoint x: 169, startPoint y: 130, endPoint x: 249, endPoint y: 128, distance: 80.0
click at [249, 128] on div at bounding box center [351, 134] width 384 height 49
click at [270, 131] on div at bounding box center [351, 134] width 384 height 49
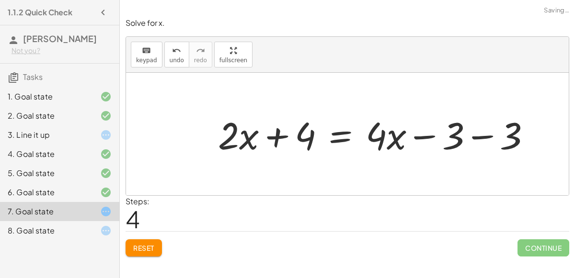
click at [479, 130] on div at bounding box center [378, 134] width 330 height 49
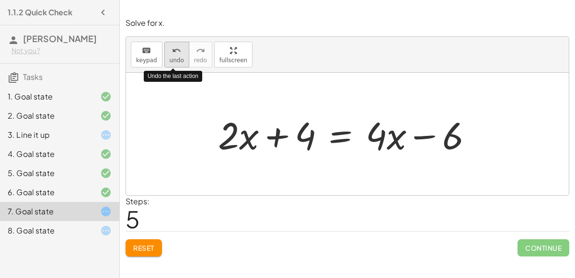
click at [178, 52] on div "undo" at bounding box center [177, 50] width 14 height 11
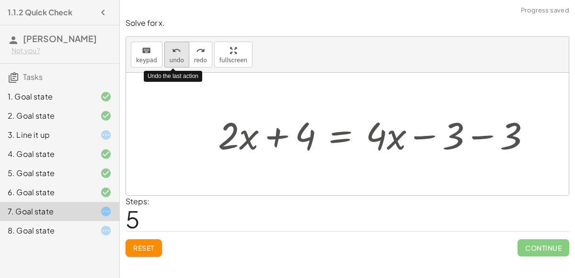
click at [178, 52] on div "undo" at bounding box center [177, 50] width 14 height 11
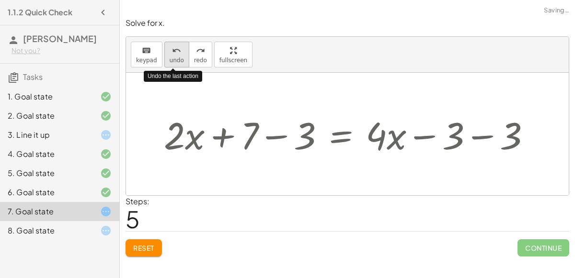
click at [178, 52] on div "undo" at bounding box center [177, 50] width 14 height 11
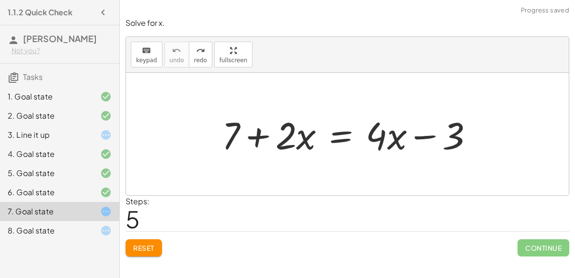
click at [147, 251] on button "Reset" at bounding box center [143, 247] width 36 height 17
click at [344, 129] on div at bounding box center [351, 134] width 269 height 49
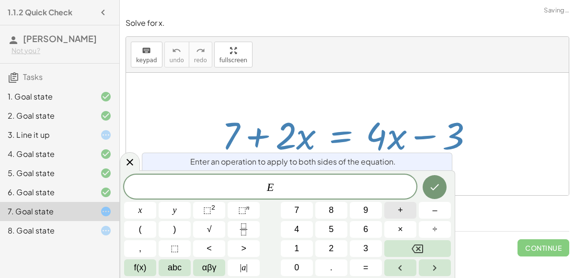
click at [403, 206] on button "+" at bounding box center [400, 210] width 32 height 17
click at [363, 243] on button "3" at bounding box center [366, 248] width 32 height 17
click at [428, 182] on button "Done" at bounding box center [434, 187] width 24 height 24
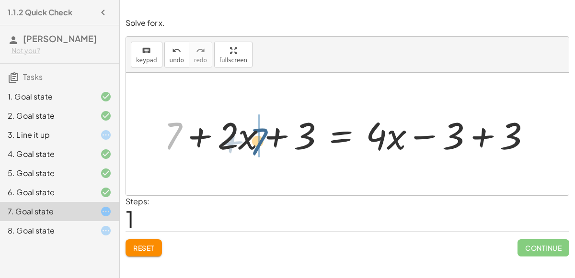
drag, startPoint x: 171, startPoint y: 134, endPoint x: 257, endPoint y: 139, distance: 85.9
click at [257, 139] on div at bounding box center [351, 134] width 384 height 49
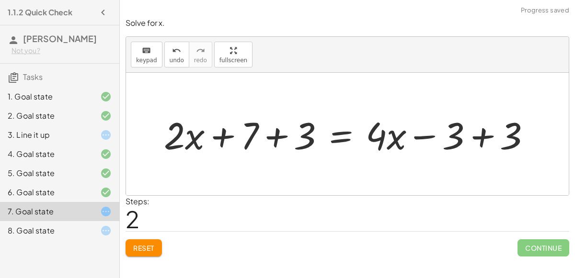
click at [484, 135] on div at bounding box center [351, 134] width 384 height 49
click at [268, 135] on div at bounding box center [293, 134] width 269 height 49
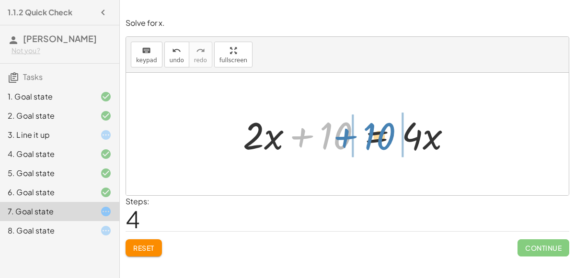
drag, startPoint x: 326, startPoint y: 136, endPoint x: 370, endPoint y: 137, distance: 43.6
click at [370, 137] on div at bounding box center [351, 134] width 226 height 49
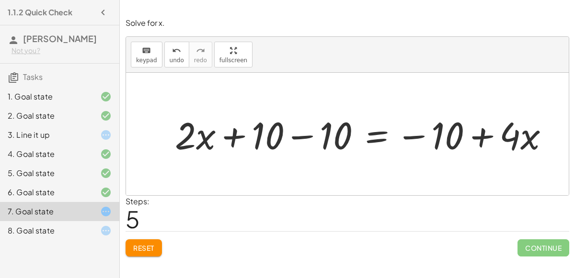
click at [295, 135] on div at bounding box center [366, 134] width 392 height 49
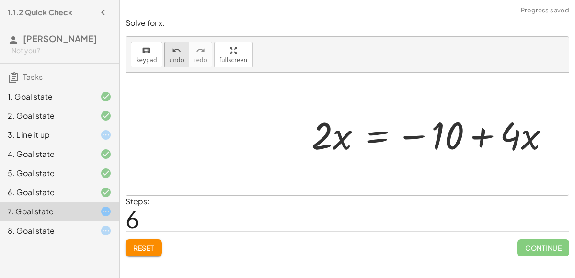
click at [165, 45] on button "undo undo" at bounding box center [176, 55] width 25 height 26
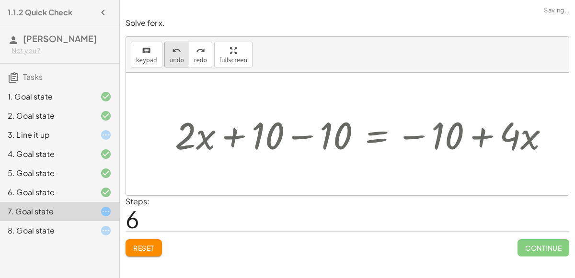
click at [165, 45] on button "undo undo" at bounding box center [176, 55] width 25 height 26
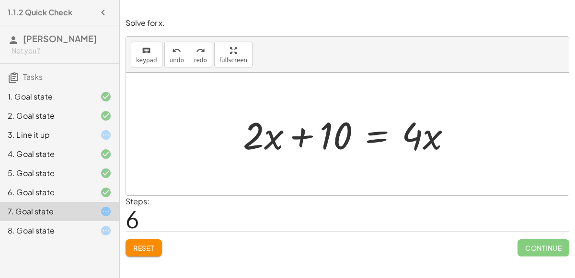
click at [380, 137] on div at bounding box center [351, 134] width 226 height 49
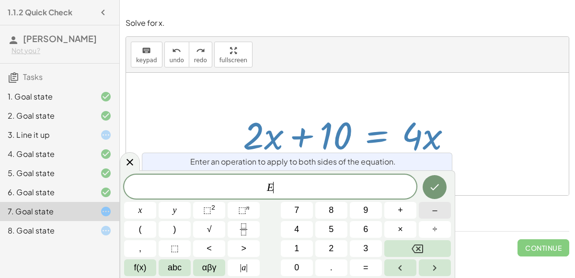
click at [431, 212] on button "–" at bounding box center [435, 210] width 32 height 17
click at [333, 243] on span "2" at bounding box center [331, 248] width 5 height 13
click at [430, 189] on icon "Done" at bounding box center [434, 187] width 11 height 11
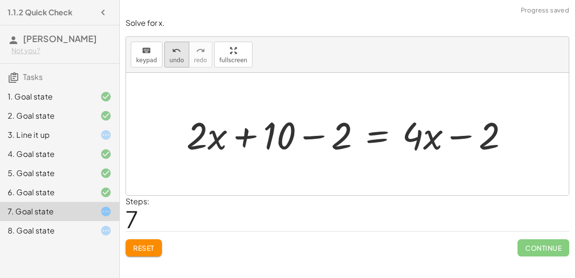
click at [164, 52] on button "undo undo" at bounding box center [176, 55] width 25 height 26
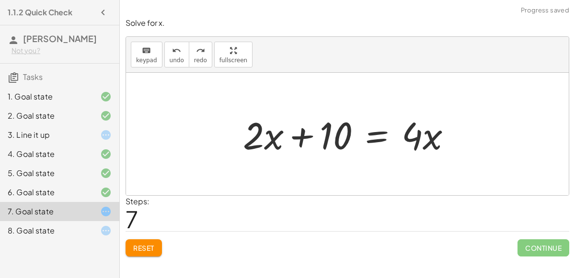
click at [374, 138] on div at bounding box center [351, 134] width 226 height 49
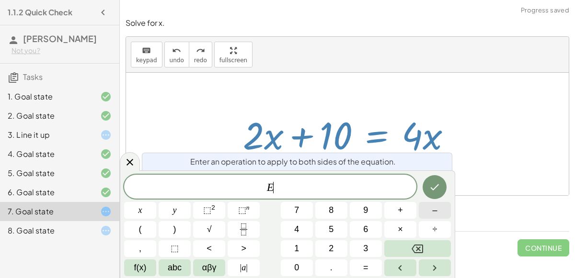
click at [427, 216] on button "–" at bounding box center [435, 210] width 32 height 17
click at [331, 244] on span "2" at bounding box center [331, 248] width 5 height 13
click at [386, 234] on button "×" at bounding box center [400, 229] width 32 height 17
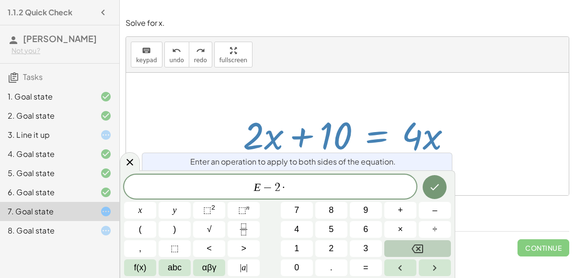
click at [430, 242] on button "Backspace" at bounding box center [417, 248] width 67 height 17
click at [149, 211] on button "x" at bounding box center [140, 210] width 32 height 17
click at [430, 187] on icon "Done" at bounding box center [434, 187] width 11 height 11
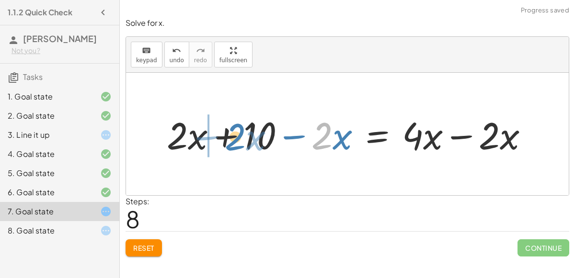
drag, startPoint x: 322, startPoint y: 138, endPoint x: 235, endPoint y: 139, distance: 87.2
click at [235, 139] on div at bounding box center [351, 134] width 379 height 49
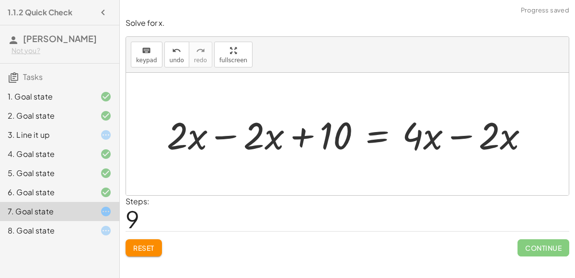
click at [216, 135] on div at bounding box center [351, 134] width 379 height 49
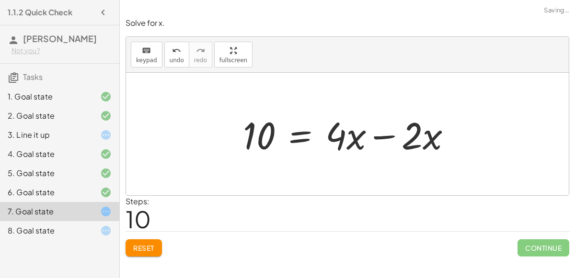
click at [380, 135] on div at bounding box center [351, 134] width 226 height 49
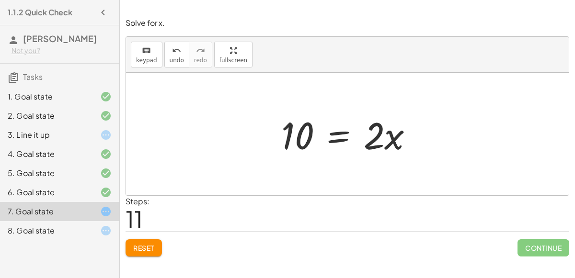
click at [160, 96] on div at bounding box center [347, 134] width 442 height 123
drag, startPoint x: 370, startPoint y: 138, endPoint x: 292, endPoint y: 173, distance: 85.7
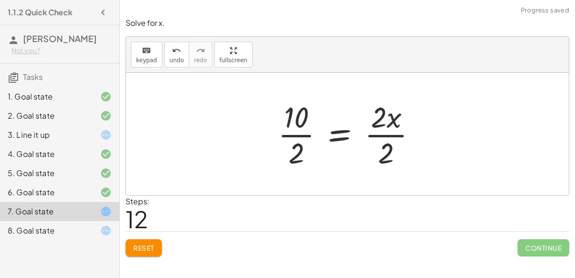
click at [388, 129] on div at bounding box center [351, 134] width 156 height 74
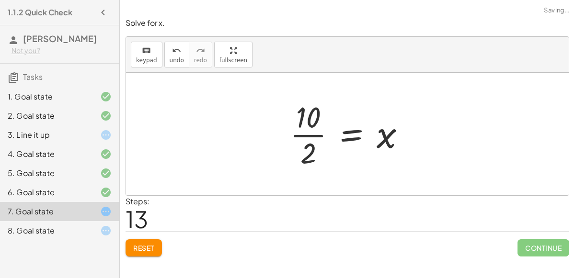
click at [305, 135] on div at bounding box center [351, 134] width 133 height 74
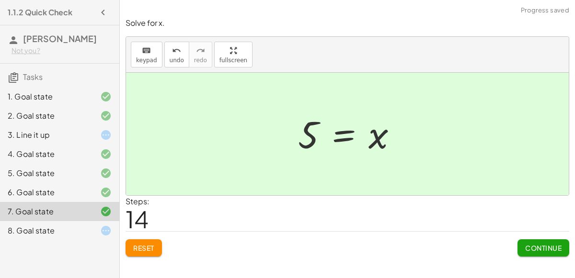
click at [534, 246] on span "Continue" at bounding box center [543, 248] width 36 height 9
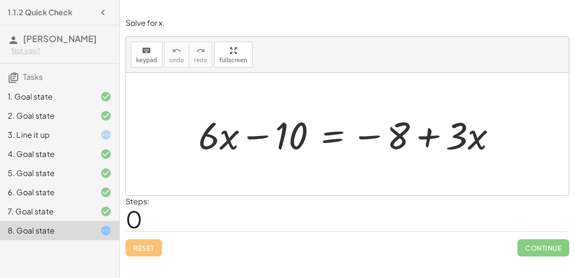
click at [326, 129] on div at bounding box center [350, 134] width 315 height 49
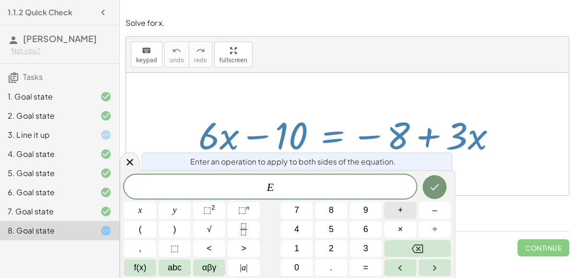
click at [397, 218] on button "+" at bounding box center [400, 210] width 32 height 17
click at [288, 248] on button "1" at bounding box center [297, 248] width 32 height 17
click at [290, 270] on button "0" at bounding box center [297, 268] width 32 height 17
click at [438, 189] on icon "Done" at bounding box center [434, 187] width 11 height 11
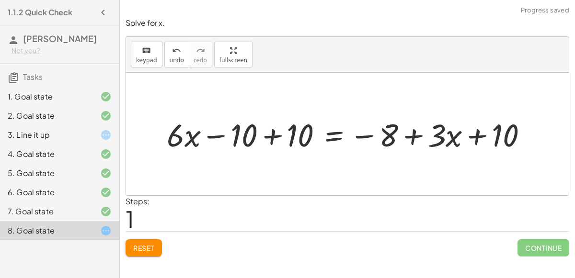
click at [255, 135] on div at bounding box center [350, 134] width 369 height 41
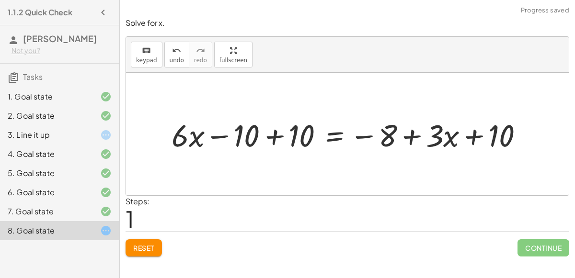
click at [265, 134] on div at bounding box center [351, 134] width 369 height 41
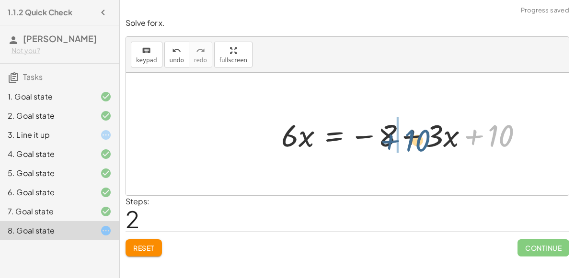
drag, startPoint x: 499, startPoint y: 130, endPoint x: 415, endPoint y: 135, distance: 84.4
click at [415, 135] on div at bounding box center [405, 134] width 259 height 41
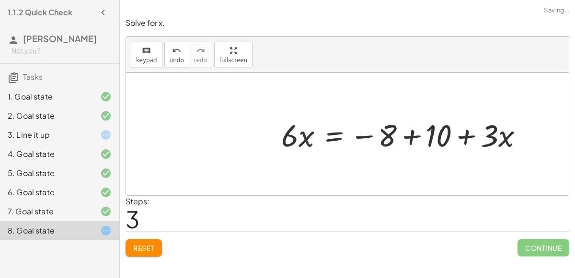
click at [408, 136] on div at bounding box center [405, 134] width 259 height 41
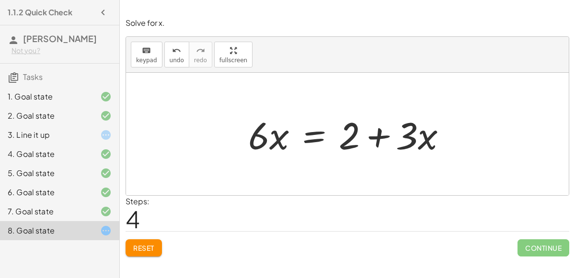
click at [313, 136] on div at bounding box center [351, 134] width 216 height 49
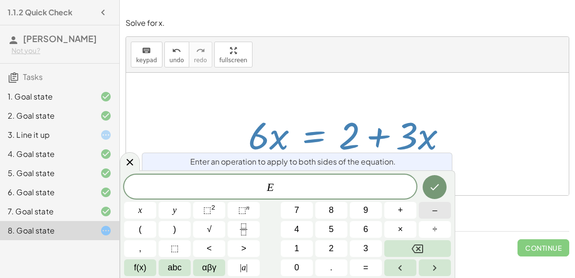
click at [432, 215] on span "–" at bounding box center [434, 210] width 5 height 13
click at [370, 244] on button "3" at bounding box center [366, 248] width 32 height 17
click at [408, 228] on button "×" at bounding box center [400, 229] width 32 height 17
click at [424, 253] on button "Backspace" at bounding box center [417, 248] width 67 height 17
click at [136, 209] on button "x" at bounding box center [140, 210] width 32 height 17
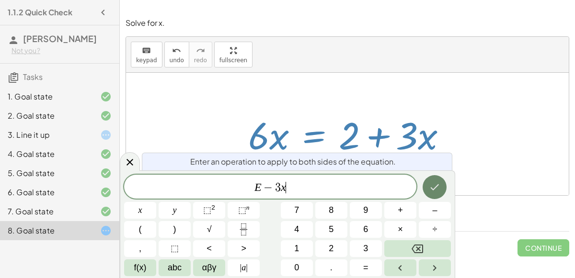
click at [431, 187] on icon "Done" at bounding box center [434, 187] width 11 height 11
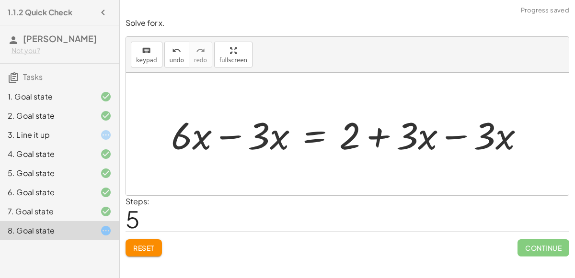
click at [233, 138] on div at bounding box center [351, 134] width 370 height 49
click at [458, 136] on div at bounding box center [390, 134] width 294 height 49
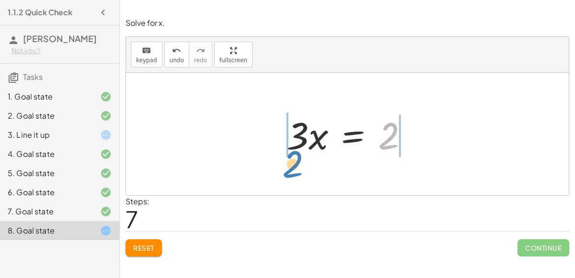
drag, startPoint x: 384, startPoint y: 141, endPoint x: 289, endPoint y: 170, distance: 99.4
click at [289, 170] on div "+ · 6 · x − 10 = − 8 + · 3 · x + · 6 · x − 10 + 10 = − 8 + · 3 · x + 10 + · 6 ·…" at bounding box center [347, 134] width 442 height 123
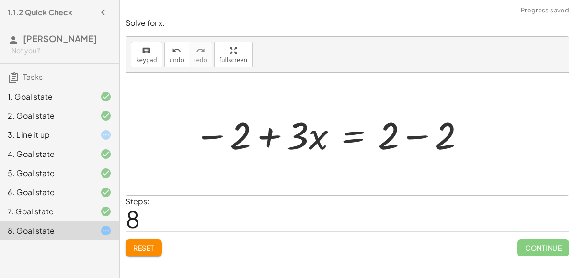
click at [171, 67] on div "keyboard keypad undo [PERSON_NAME] redo fullscreen" at bounding box center [347, 55] width 442 height 36
click at [174, 57] on span "undo" at bounding box center [177, 60] width 14 height 7
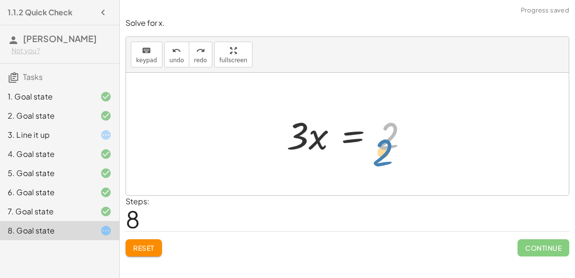
drag, startPoint x: 385, startPoint y: 143, endPoint x: 388, endPoint y: 158, distance: 15.7
click at [388, 158] on div "+ · 6 · x − 10 = − 8 + · 3 · x + · 6 · x − 10 + 10 = − 8 + · 3 · x + 10 + · 6 ·…" at bounding box center [347, 134] width 151 height 54
click at [179, 53] on button "undo undo" at bounding box center [176, 55] width 25 height 26
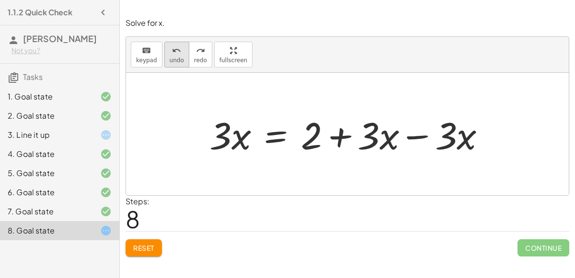
click at [175, 48] on icon "undo" at bounding box center [176, 50] width 9 height 11
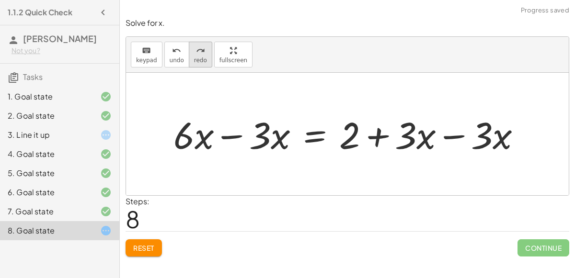
click at [197, 54] on icon "redo" at bounding box center [200, 50] width 9 height 11
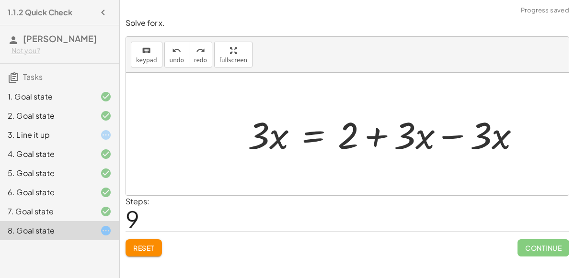
click at [459, 135] on div at bounding box center [387, 134] width 289 height 48
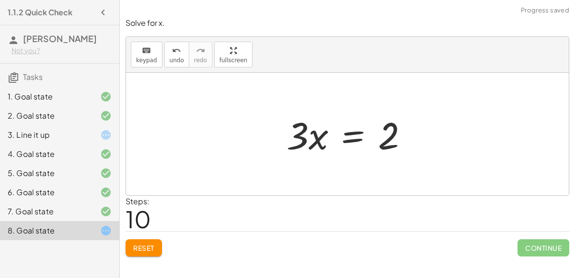
click at [309, 139] on div at bounding box center [351, 134] width 139 height 49
drag, startPoint x: 317, startPoint y: 141, endPoint x: 382, endPoint y: 168, distance: 70.4
click at [382, 168] on div "+ · 6 · x − 10 = − 8 + · 3 · x + · 6 · x − 10 + 10 = − 8 + · 3 · x + 10 + · 6 ·…" at bounding box center [347, 134] width 442 height 123
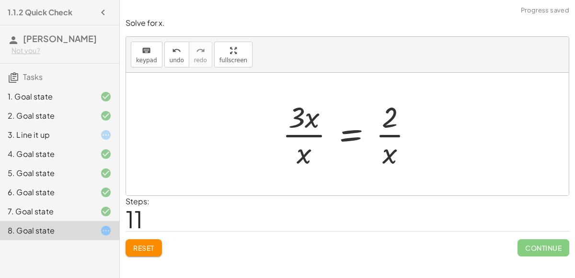
click at [311, 130] on div at bounding box center [351, 134] width 148 height 74
click at [384, 135] on div at bounding box center [351, 134] width 148 height 74
click at [153, 247] on span "Reset" at bounding box center [143, 248] width 21 height 9
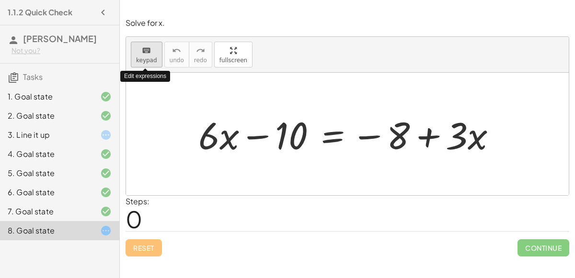
click at [148, 57] on span "keypad" at bounding box center [146, 60] width 21 height 7
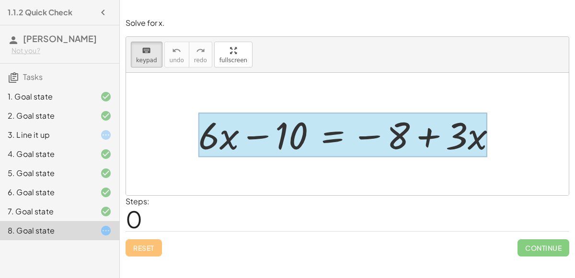
click at [330, 138] on div at bounding box center [342, 135] width 289 height 45
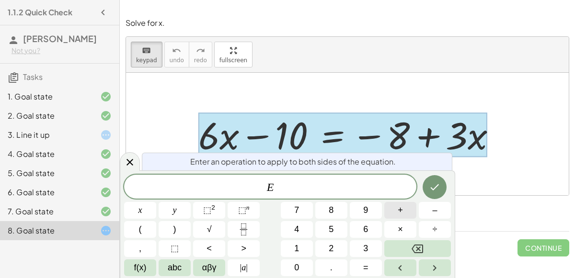
click at [396, 214] on button "+" at bounding box center [400, 210] width 32 height 17
click at [298, 243] on span "1" at bounding box center [296, 248] width 5 height 13
click at [296, 268] on span "0" at bounding box center [296, 267] width 5 height 13
click at [437, 188] on icon "Done" at bounding box center [434, 187] width 11 height 11
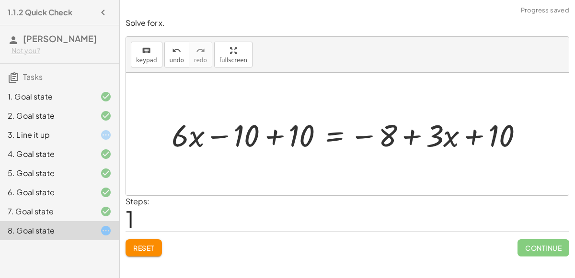
click at [270, 138] on div at bounding box center [351, 134] width 369 height 41
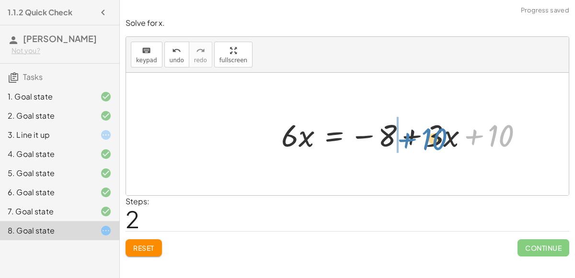
drag, startPoint x: 495, startPoint y: 137, endPoint x: 428, endPoint y: 140, distance: 67.1
click at [428, 140] on div at bounding box center [405, 134] width 259 height 41
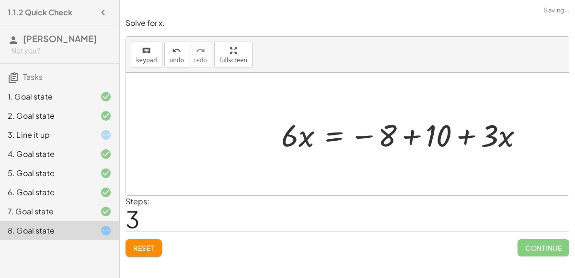
click at [414, 137] on div at bounding box center [405, 134] width 259 height 41
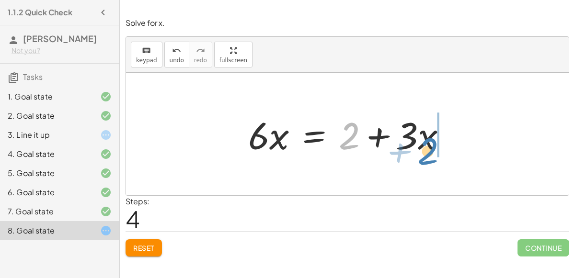
drag, startPoint x: 345, startPoint y: 137, endPoint x: 449, endPoint y: 137, distance: 103.9
click at [449, 137] on div at bounding box center [351, 134] width 216 height 49
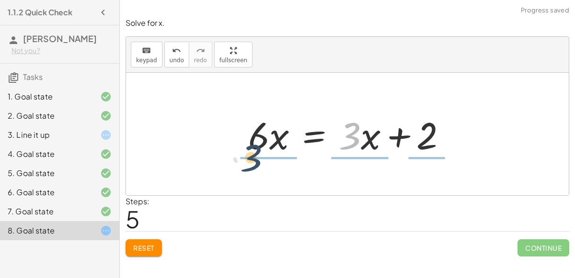
drag, startPoint x: 349, startPoint y: 137, endPoint x: 248, endPoint y: 161, distance: 103.4
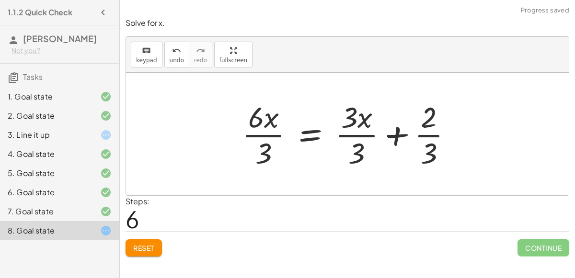
click at [272, 139] on div at bounding box center [350, 134] width 227 height 74
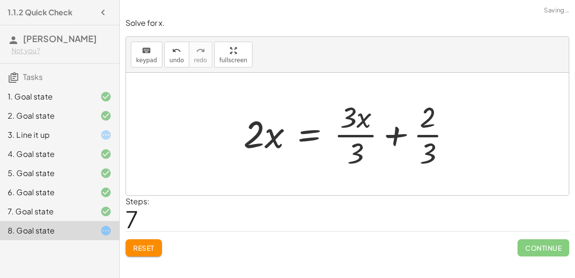
click at [349, 134] on div at bounding box center [350, 134] width 225 height 74
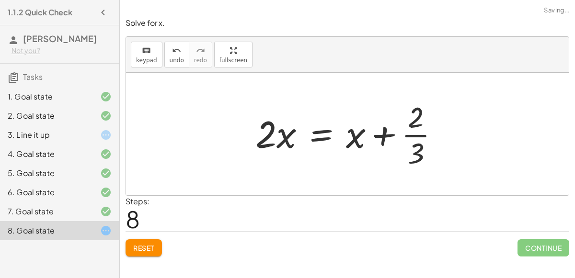
click at [418, 131] on div at bounding box center [350, 134] width 201 height 74
click at [133, 250] on span "Reset" at bounding box center [143, 248] width 21 height 9
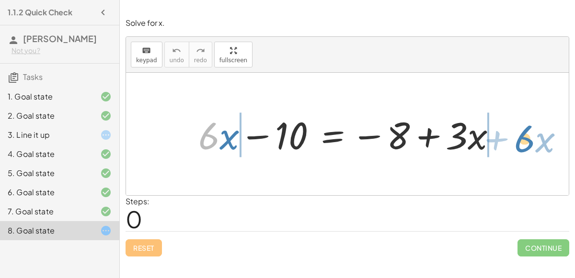
drag, startPoint x: 214, startPoint y: 133, endPoint x: 530, endPoint y: 136, distance: 316.1
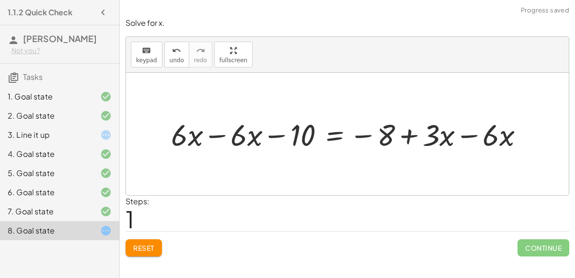
click at [220, 130] on div at bounding box center [351, 133] width 370 height 39
click at [467, 138] on div at bounding box center [404, 133] width 264 height 39
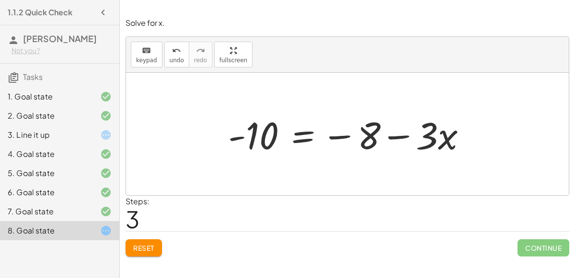
click at [136, 242] on button "Reset" at bounding box center [143, 247] width 36 height 17
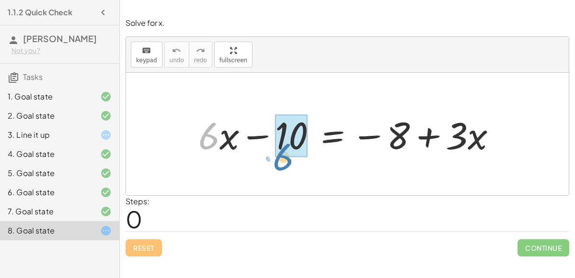
drag, startPoint x: 219, startPoint y: 136, endPoint x: 294, endPoint y: 158, distance: 77.6
click at [294, 158] on div at bounding box center [350, 134] width 315 height 49
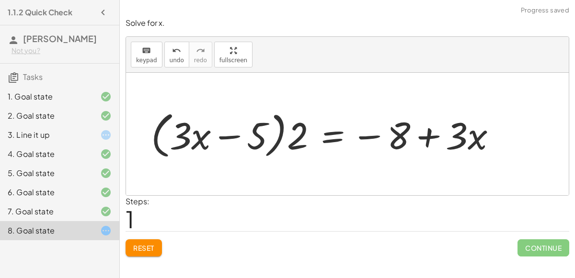
click at [253, 137] on div at bounding box center [327, 134] width 363 height 55
click at [218, 136] on div at bounding box center [327, 134] width 363 height 55
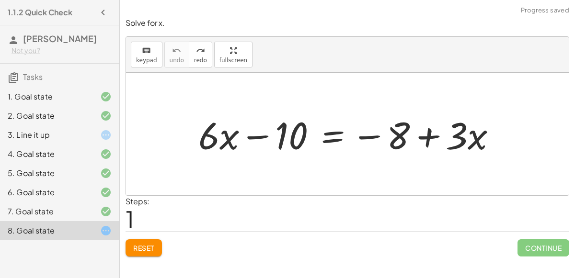
click at [138, 255] on button "Reset" at bounding box center [143, 247] width 36 height 17
click at [331, 141] on div at bounding box center [350, 134] width 315 height 49
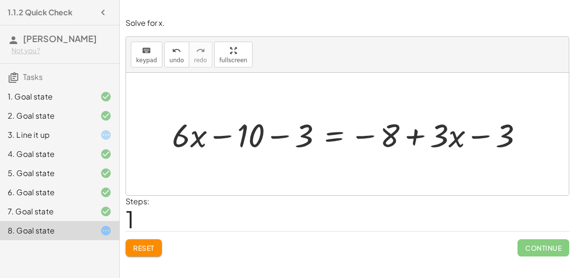
click at [270, 137] on div at bounding box center [351, 134] width 368 height 42
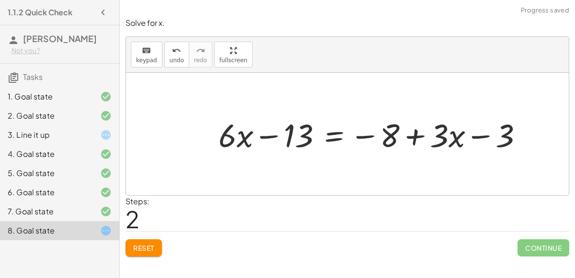
click at [481, 136] on div at bounding box center [374, 134] width 321 height 42
click at [148, 244] on span "Reset" at bounding box center [143, 248] width 21 height 9
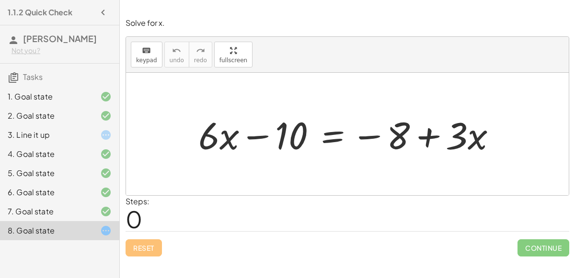
click at [373, 137] on div at bounding box center [350, 134] width 315 height 49
click at [227, 137] on div at bounding box center [350, 134] width 315 height 49
click at [322, 133] on div at bounding box center [350, 134] width 315 height 49
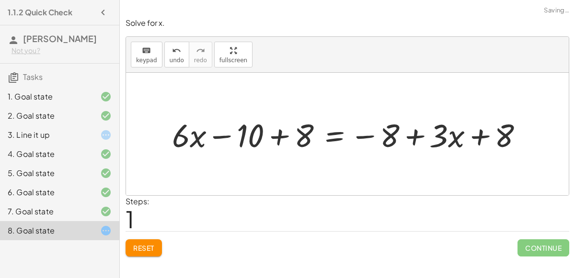
click at [268, 138] on div at bounding box center [351, 134] width 368 height 42
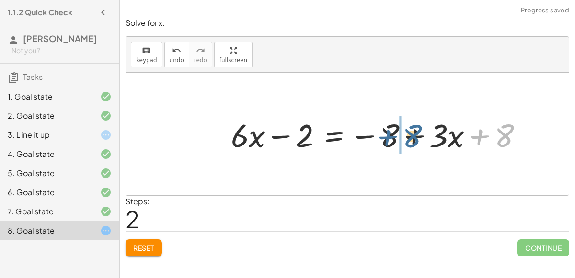
drag, startPoint x: 500, startPoint y: 135, endPoint x: 413, endPoint y: 136, distance: 87.7
click at [413, 136] on div at bounding box center [380, 134] width 309 height 42
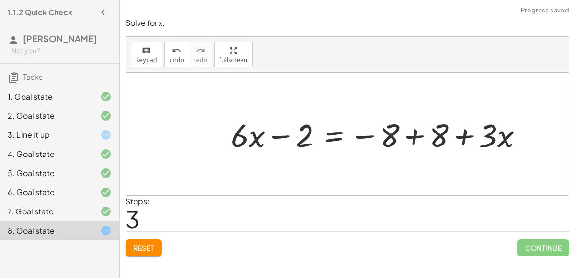
click at [409, 134] on div at bounding box center [380, 134] width 309 height 42
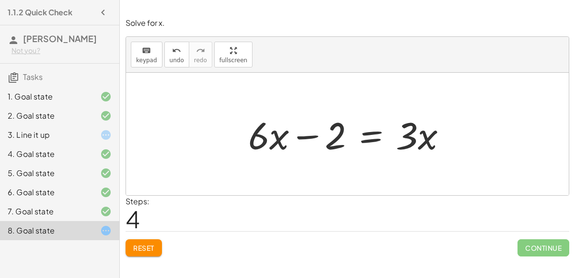
click at [374, 141] on div at bounding box center [351, 134] width 216 height 49
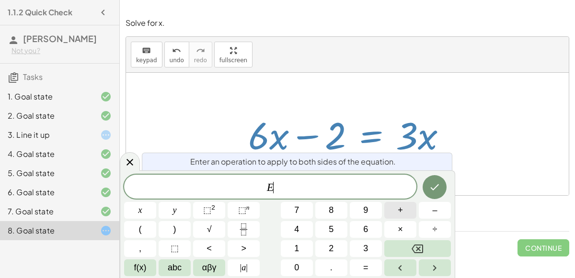
click at [404, 209] on button "+" at bounding box center [400, 210] width 32 height 17
click at [334, 246] on button "2" at bounding box center [331, 248] width 32 height 17
click at [440, 189] on icon "Done" at bounding box center [434, 187] width 11 height 11
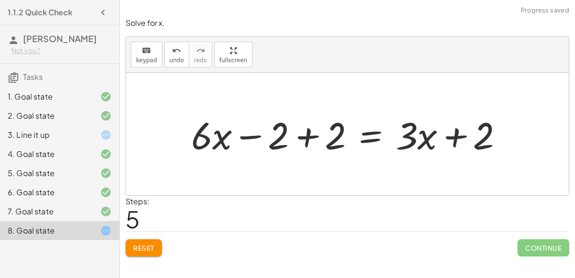
click at [307, 133] on div at bounding box center [350, 134] width 329 height 49
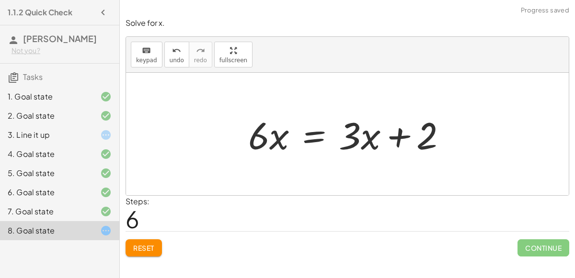
click at [401, 138] on div at bounding box center [351, 134] width 216 height 49
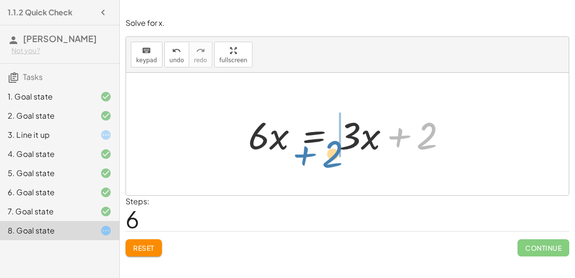
drag, startPoint x: 424, startPoint y: 140, endPoint x: 330, endPoint y: 158, distance: 95.6
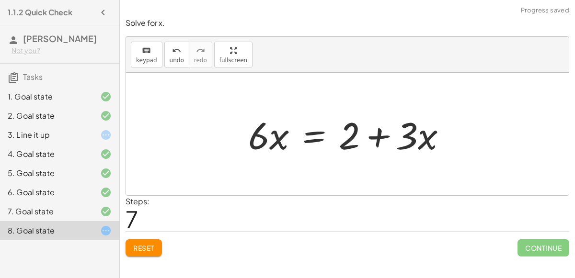
click at [371, 136] on div at bounding box center [351, 134] width 216 height 49
click at [155, 250] on button "Reset" at bounding box center [143, 247] width 36 height 17
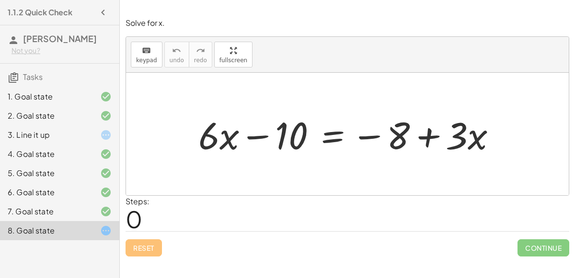
click at [223, 141] on div at bounding box center [350, 134] width 315 height 49
click at [254, 135] on div at bounding box center [350, 134] width 315 height 49
click at [368, 136] on div at bounding box center [350, 134] width 315 height 49
click at [433, 135] on div at bounding box center [350, 134] width 315 height 49
click at [261, 138] on div at bounding box center [350, 134] width 315 height 49
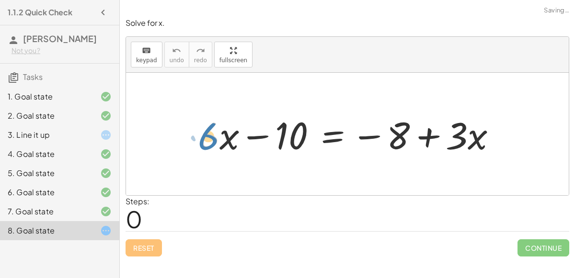
click at [214, 135] on div at bounding box center [350, 134] width 315 height 49
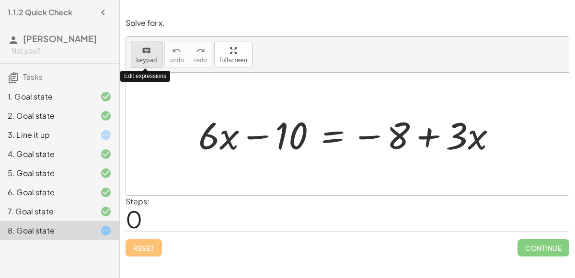
click at [151, 52] on div "keyboard" at bounding box center [146, 50] width 21 height 11
click at [150, 64] on button "keyboard keypad" at bounding box center [147, 55] width 32 height 26
click at [326, 136] on div at bounding box center [350, 134] width 315 height 49
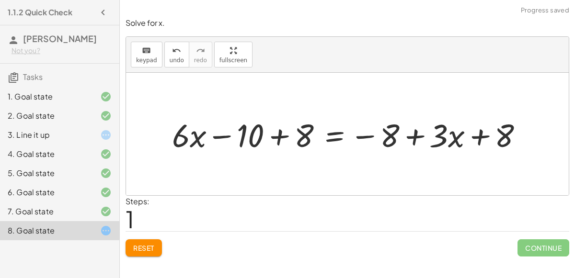
click at [280, 134] on div at bounding box center [351, 134] width 368 height 42
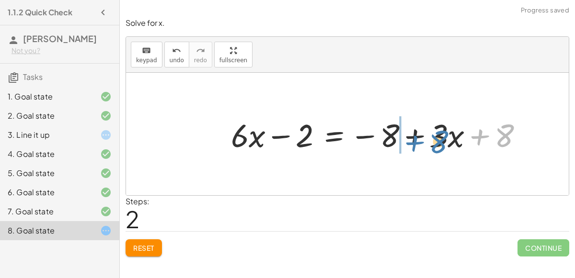
drag, startPoint x: 499, startPoint y: 133, endPoint x: 425, endPoint y: 138, distance: 73.5
click at [425, 138] on div at bounding box center [380, 134] width 309 height 42
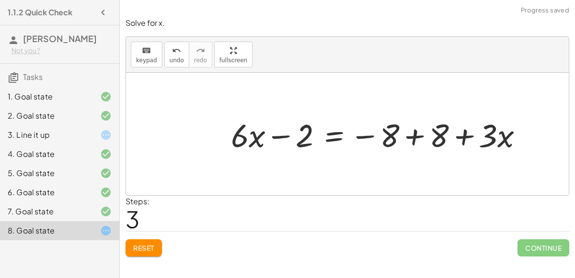
click at [409, 135] on div at bounding box center [380, 134] width 309 height 42
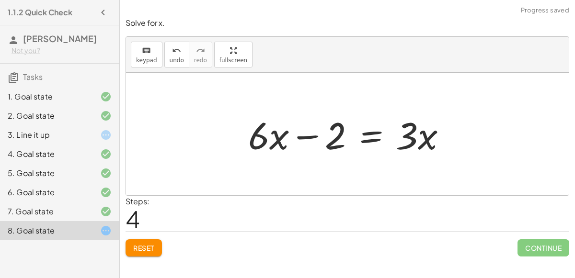
click at [310, 134] on div at bounding box center [351, 134] width 216 height 49
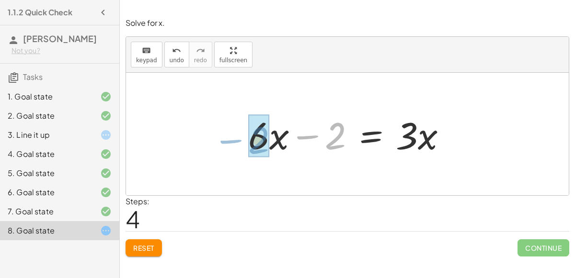
drag, startPoint x: 329, startPoint y: 136, endPoint x: 253, endPoint y: 141, distance: 75.8
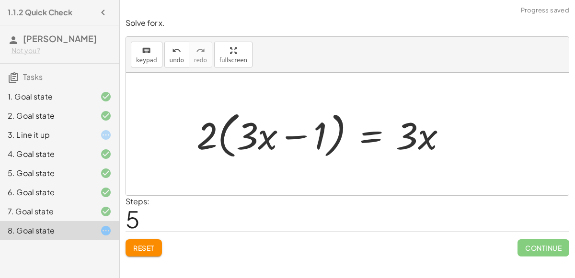
click at [247, 139] on div at bounding box center [325, 134] width 267 height 55
click at [217, 138] on div at bounding box center [325, 134] width 267 height 55
click at [297, 133] on div at bounding box center [325, 134] width 267 height 55
click at [145, 244] on span "Reset" at bounding box center [143, 248] width 21 height 9
